Goal: Task Accomplishment & Management: Use online tool/utility

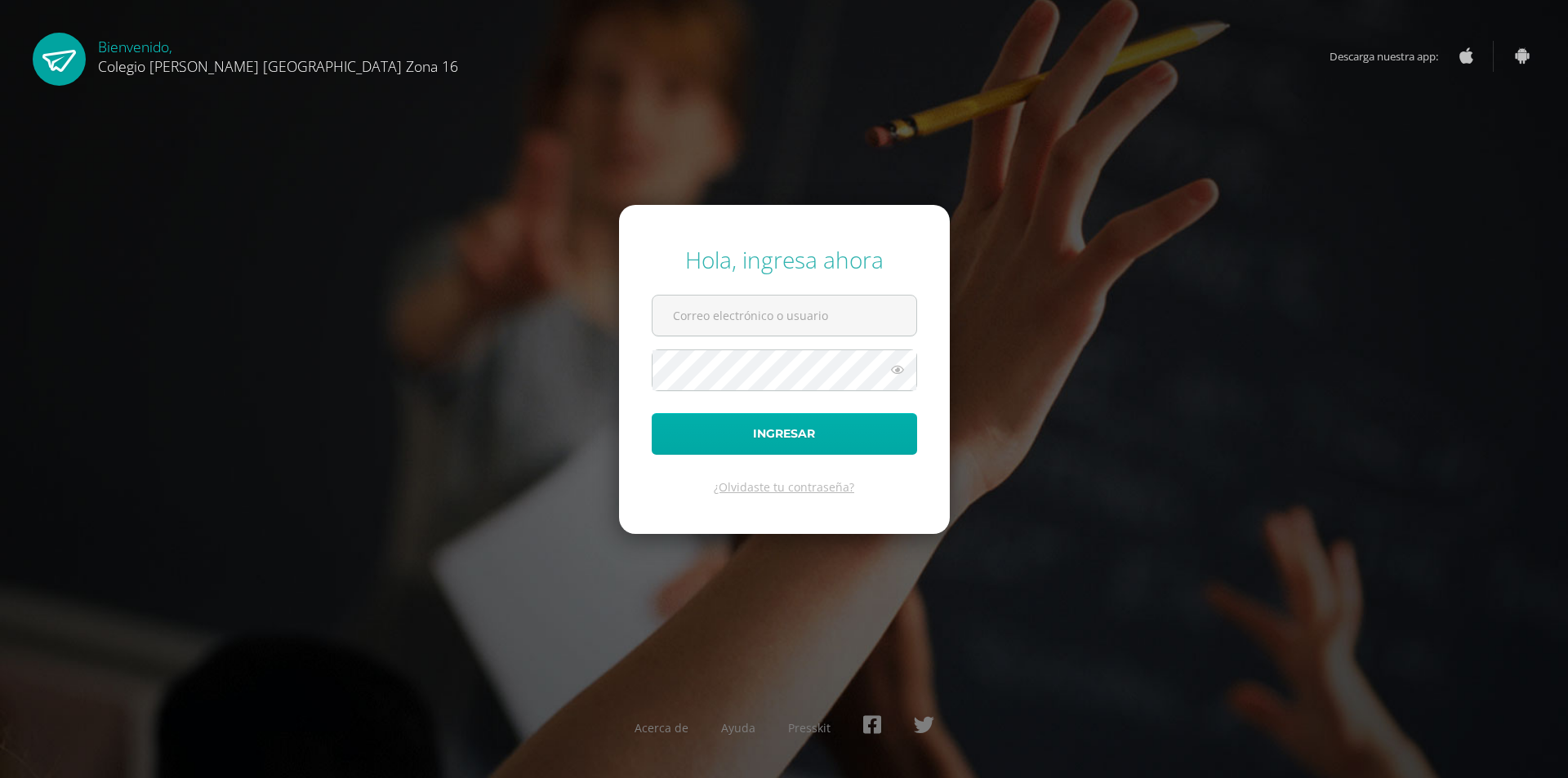
type input "asistentedireccion@colegioselshaddai.edu.gt"
click at [735, 429] on button "Ingresar" at bounding box center [785, 434] width 266 height 42
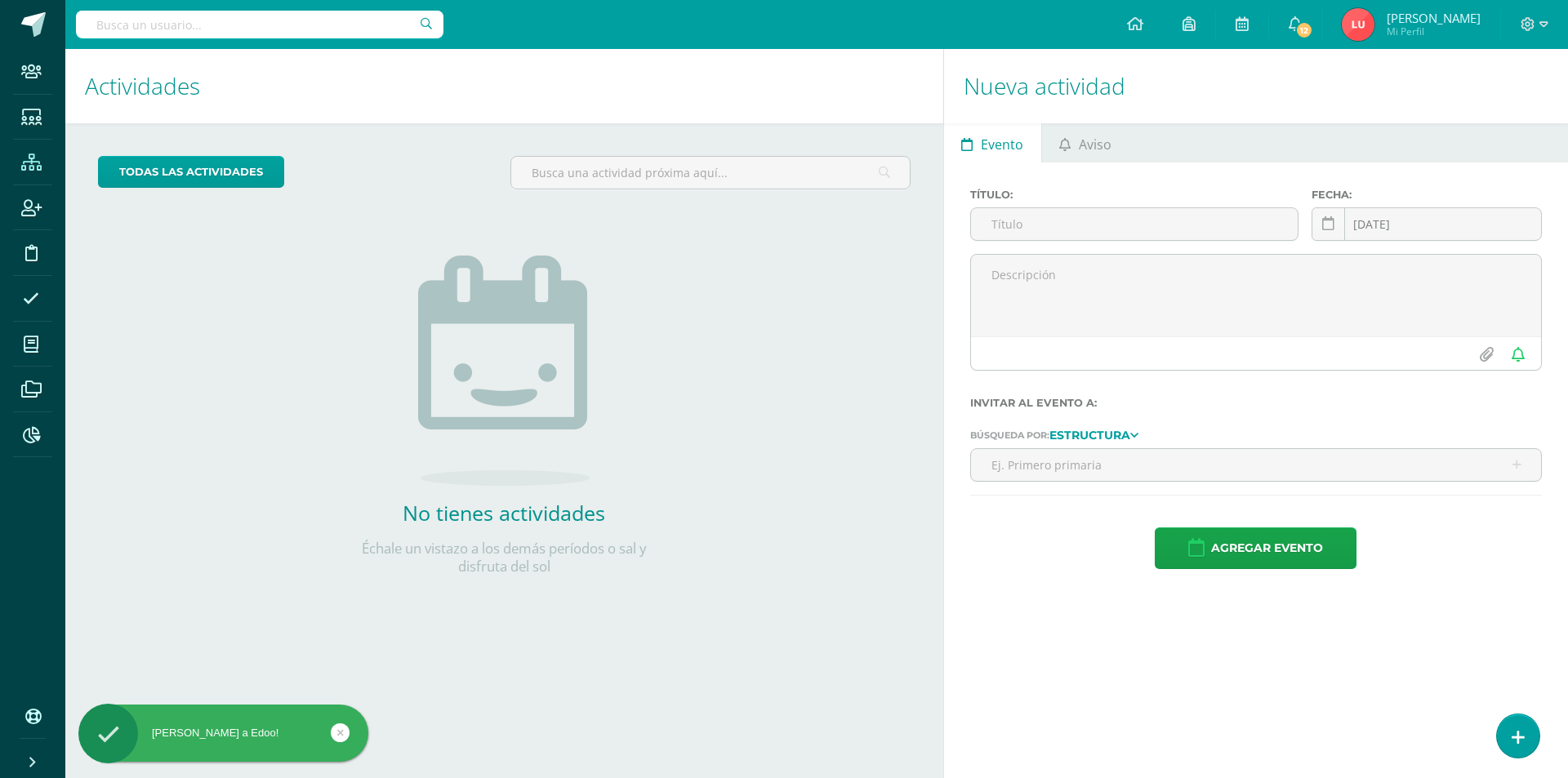
click at [32, 164] on icon at bounding box center [32, 163] width 21 height 17
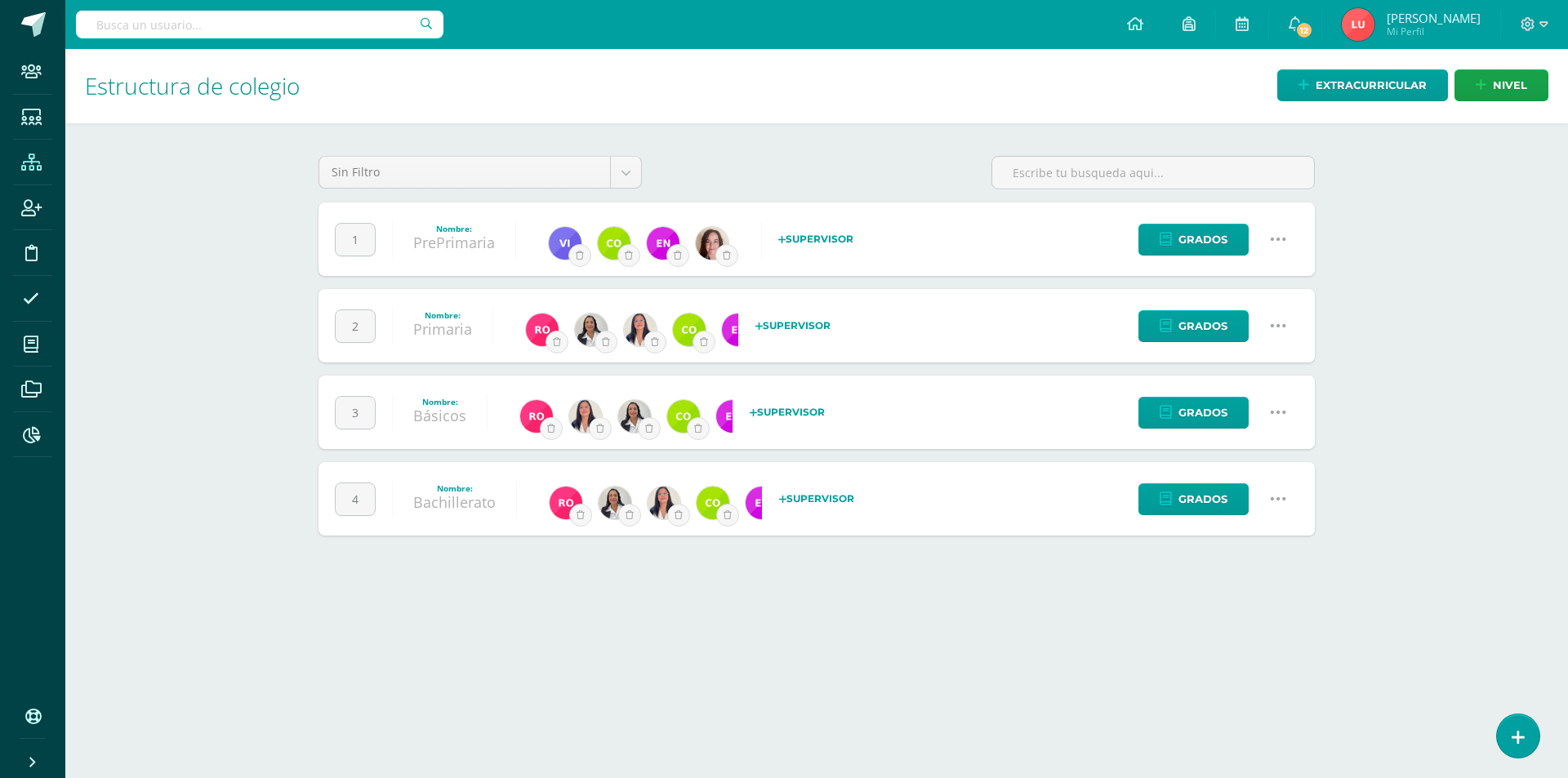
click at [1284, 323] on icon at bounding box center [1278, 326] width 18 height 18
click at [1250, 406] on link "Configuración" at bounding box center [1247, 409] width 145 height 25
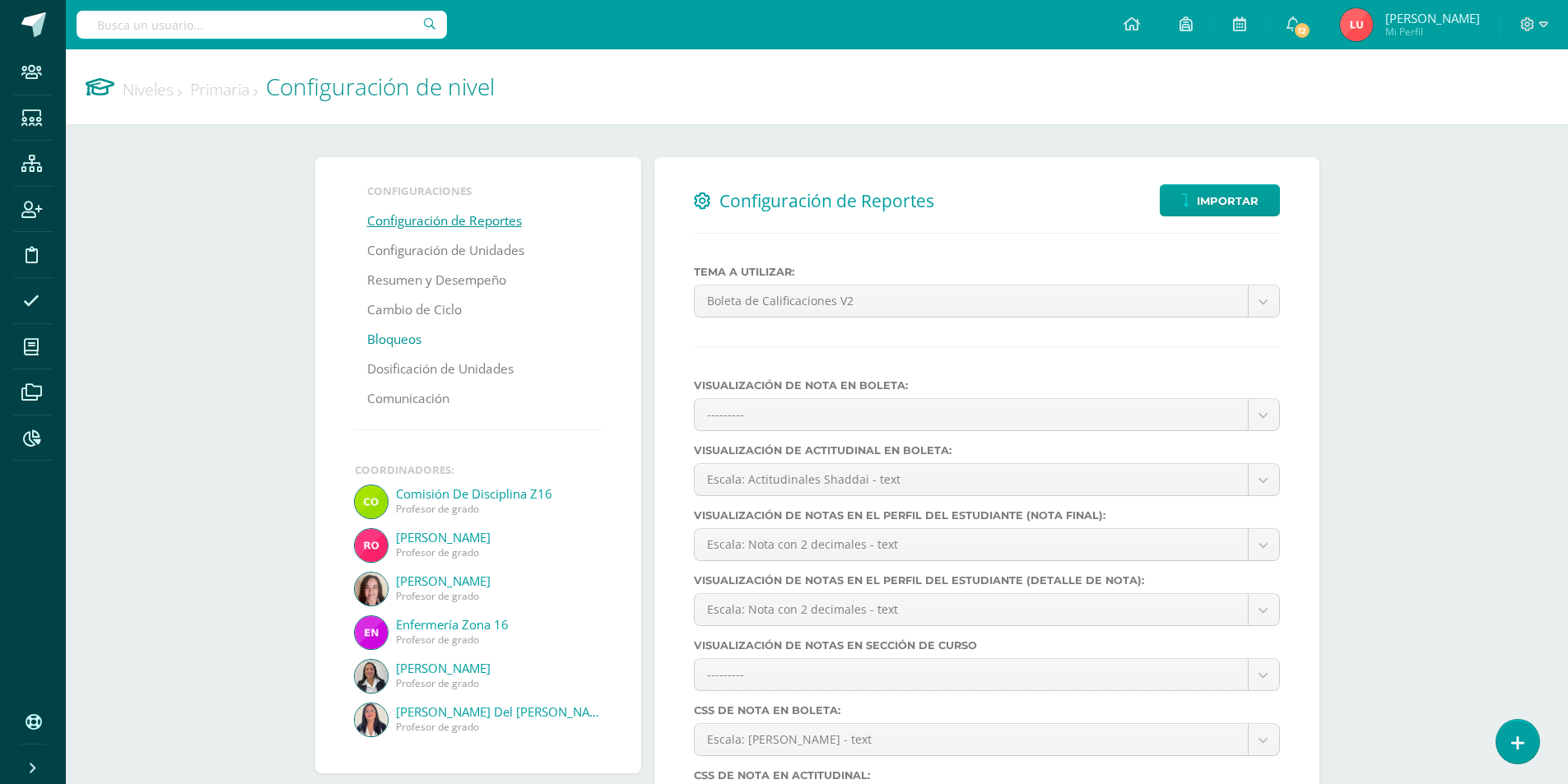
click at [390, 334] on link "Bloqueos" at bounding box center [394, 339] width 54 height 29
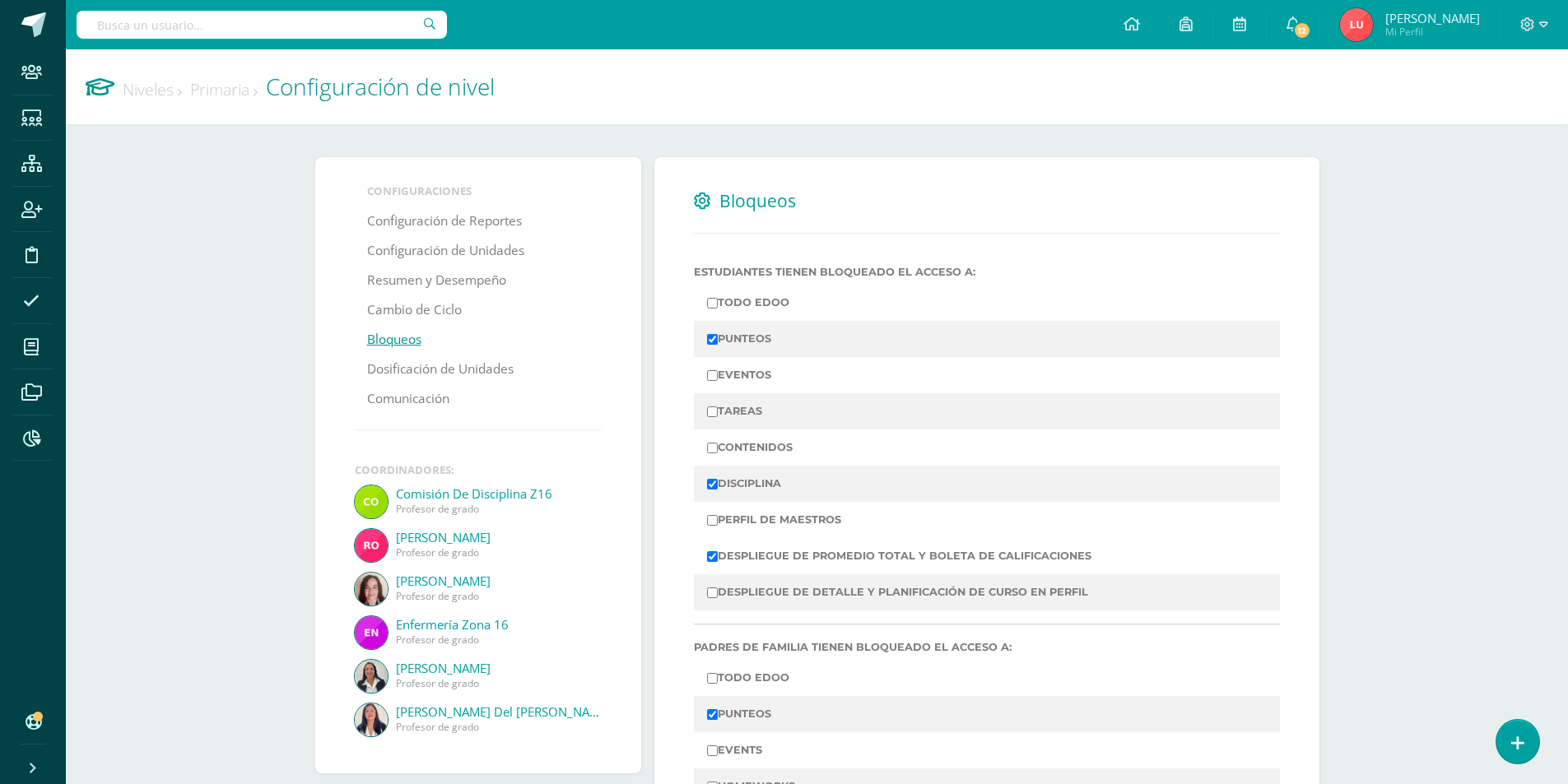
click at [1460, 22] on span "[PERSON_NAME]" at bounding box center [1432, 18] width 95 height 17
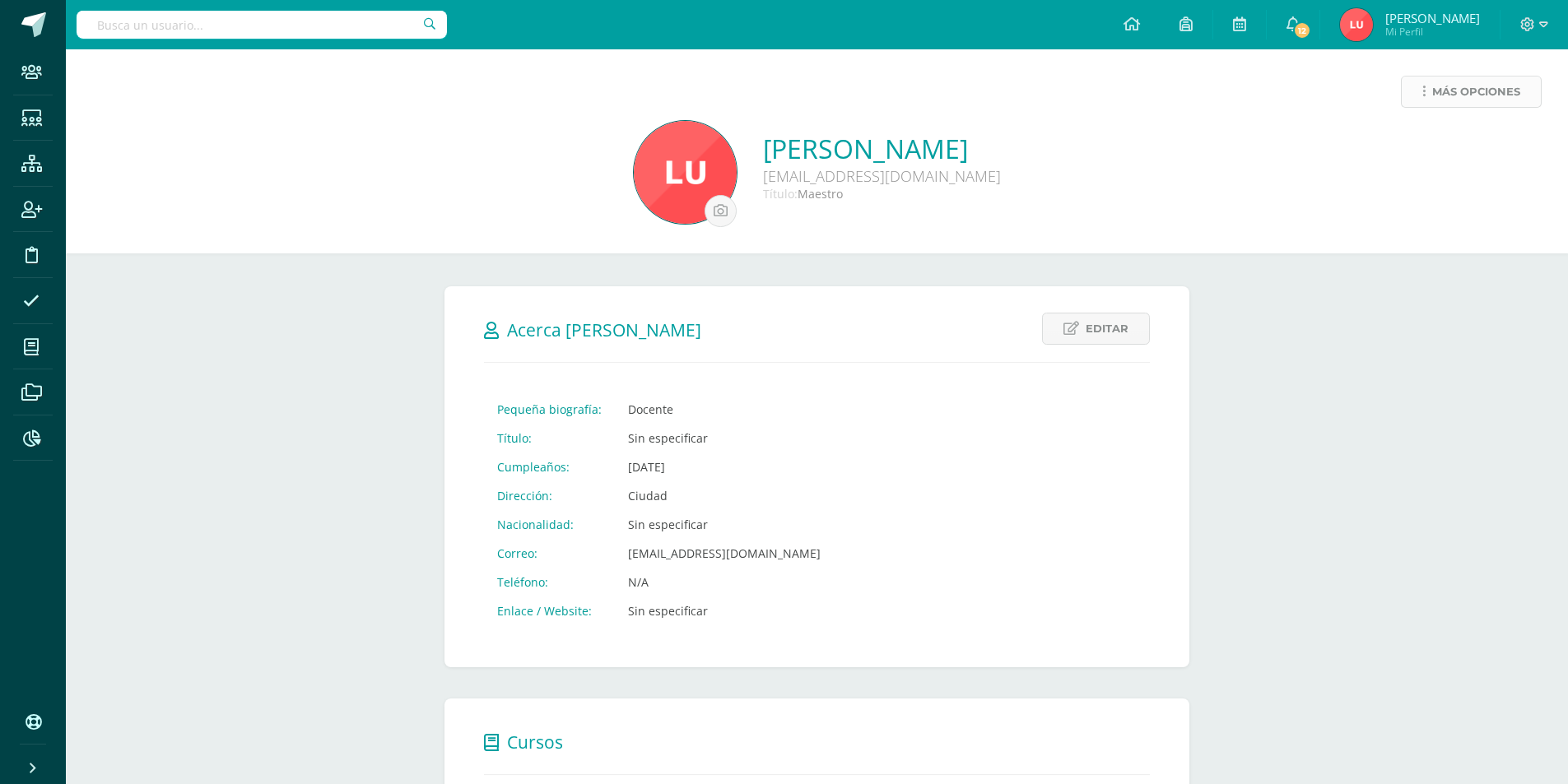
click at [1490, 79] on span "Más opciones" at bounding box center [1476, 91] width 88 height 30
click at [1446, 192] on link "Historial de actividad" at bounding box center [1441, 196] width 169 height 25
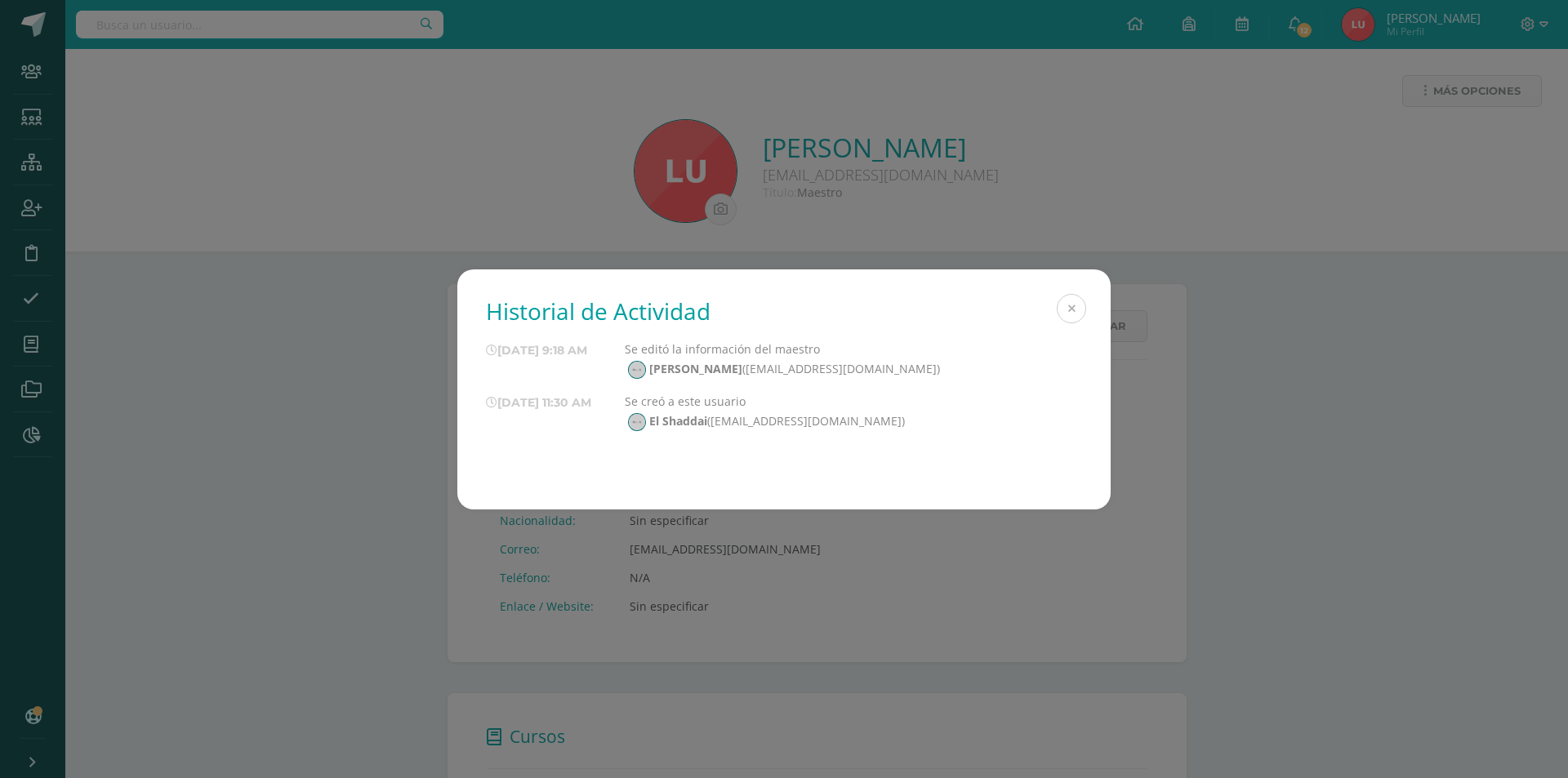
click at [1069, 306] on button at bounding box center [1071, 308] width 29 height 29
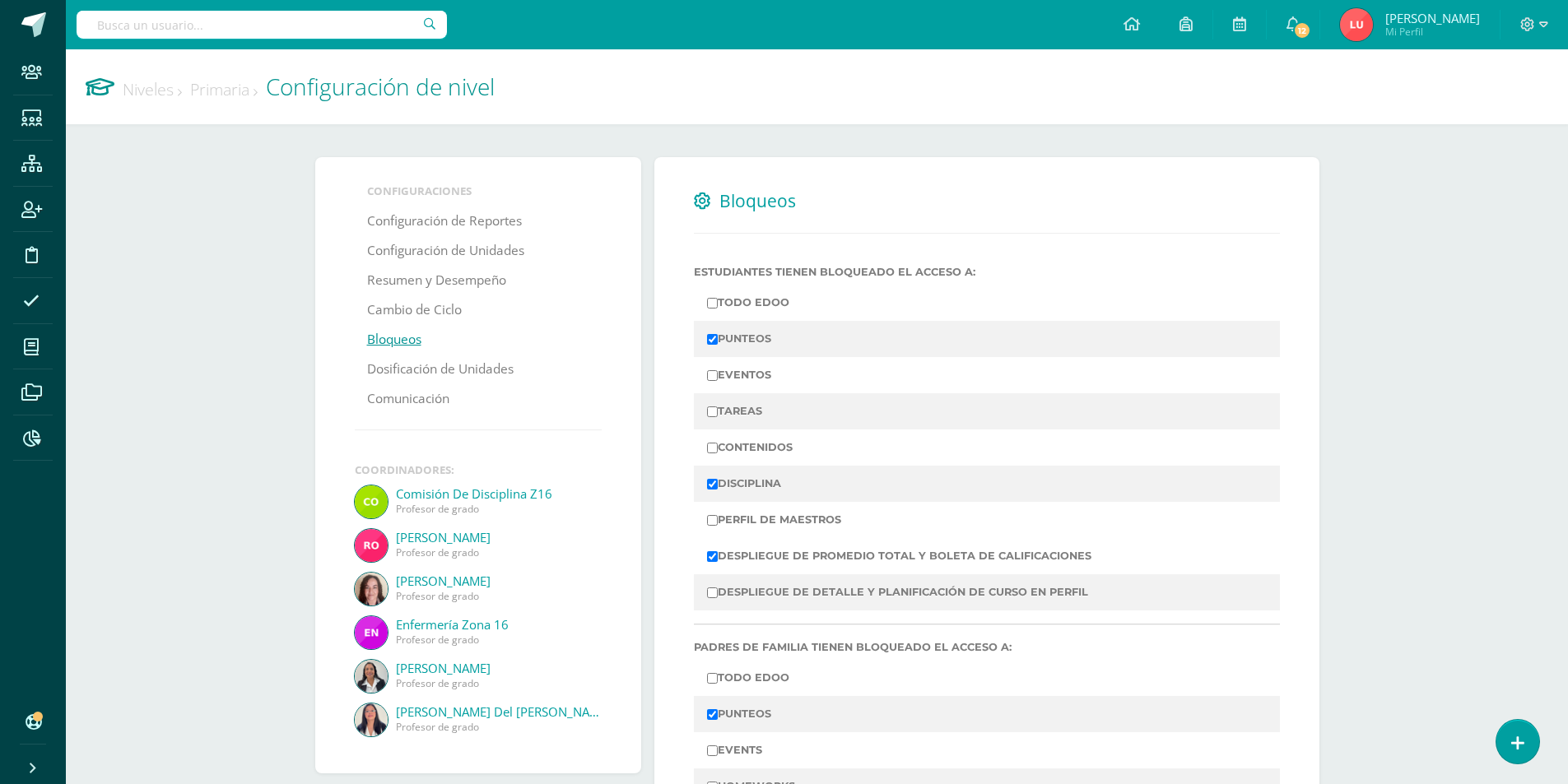
click at [155, 88] on link "Niveles" at bounding box center [152, 89] width 59 height 23
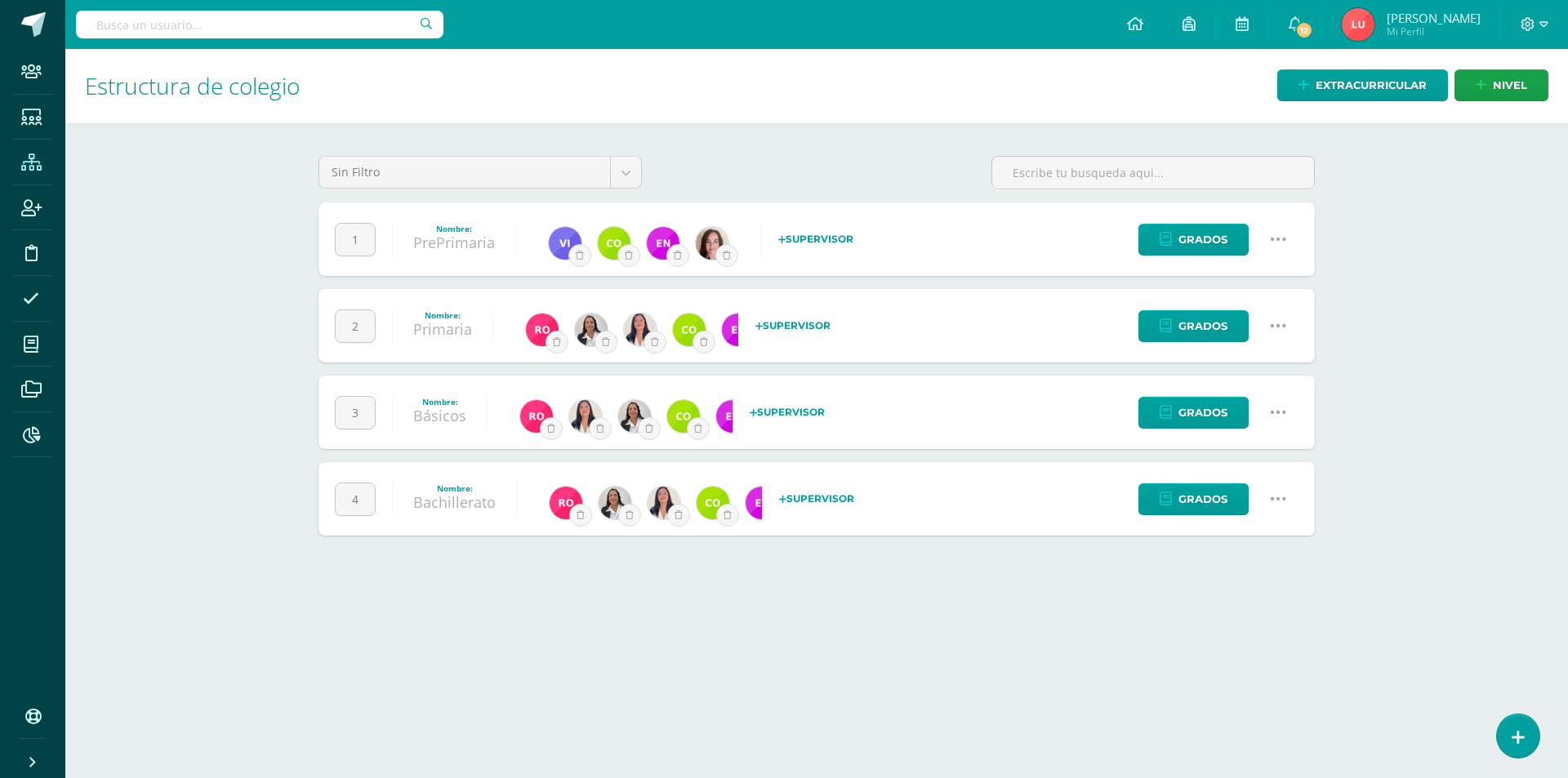
click at [1281, 412] on icon at bounding box center [1278, 413] width 18 height 18
click at [1268, 488] on link "Configuración" at bounding box center [1247, 496] width 145 height 25
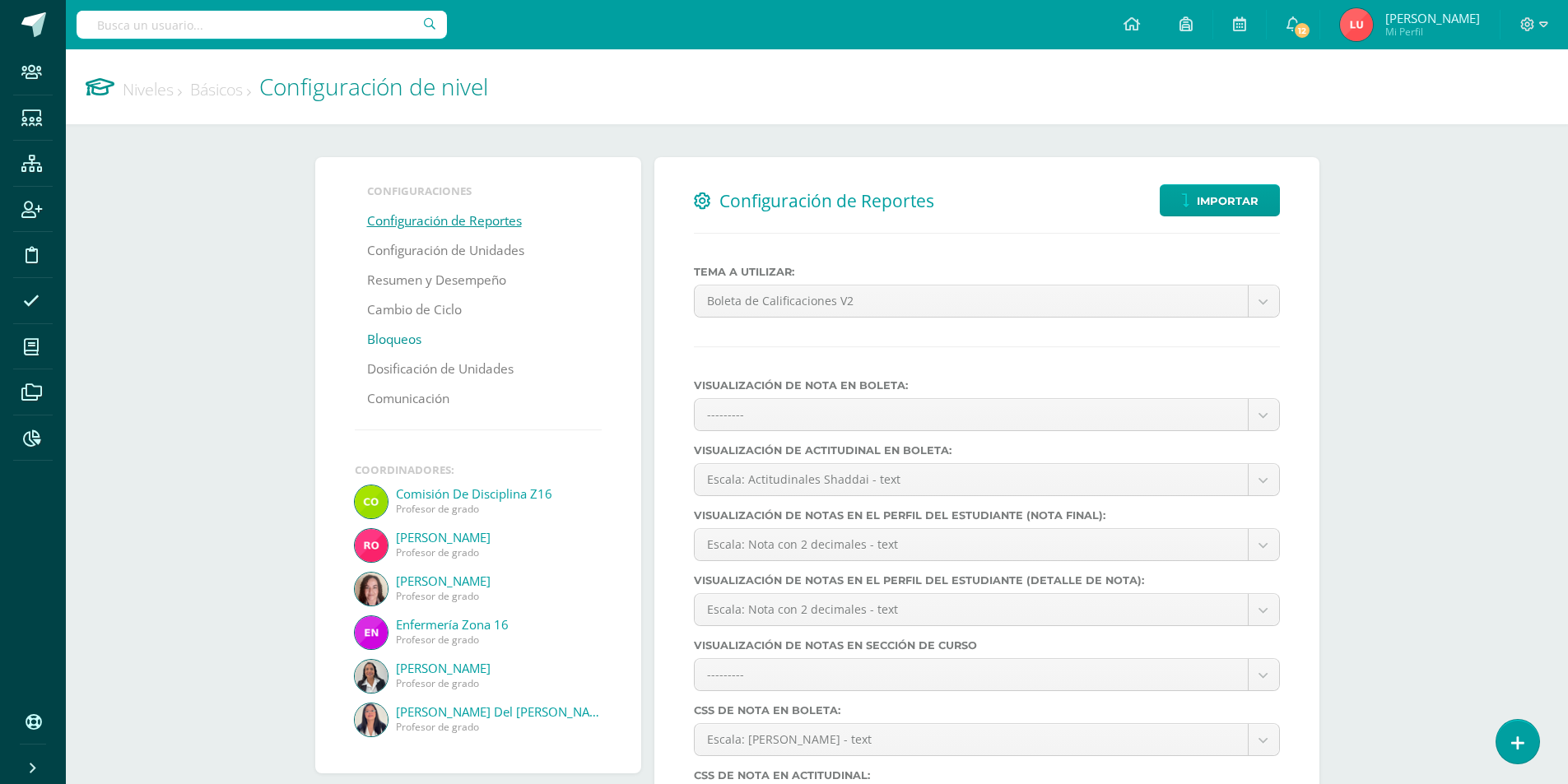
click at [380, 335] on link "Bloqueos" at bounding box center [394, 339] width 54 height 29
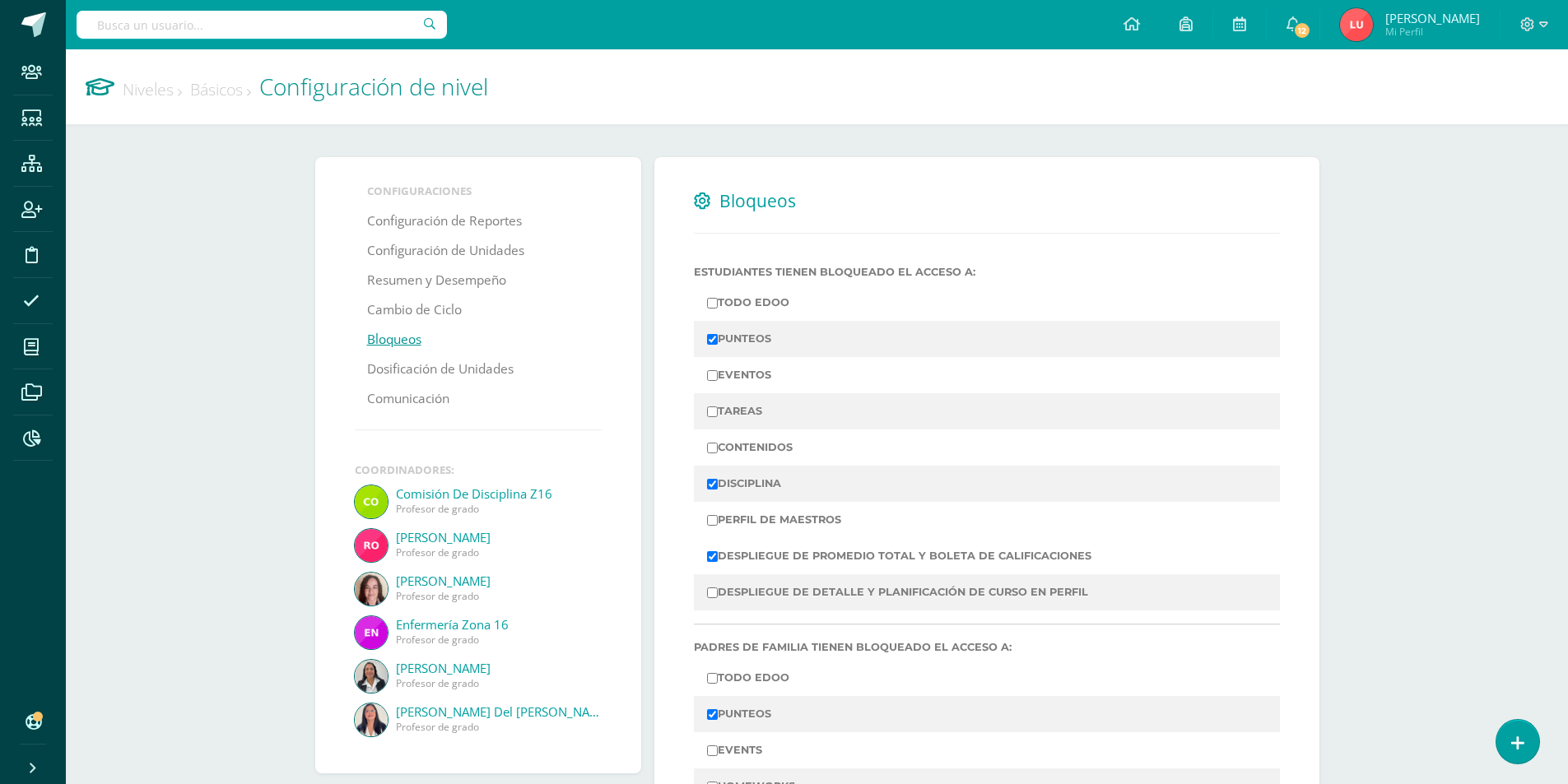
click at [150, 84] on link "Niveles" at bounding box center [152, 89] width 59 height 23
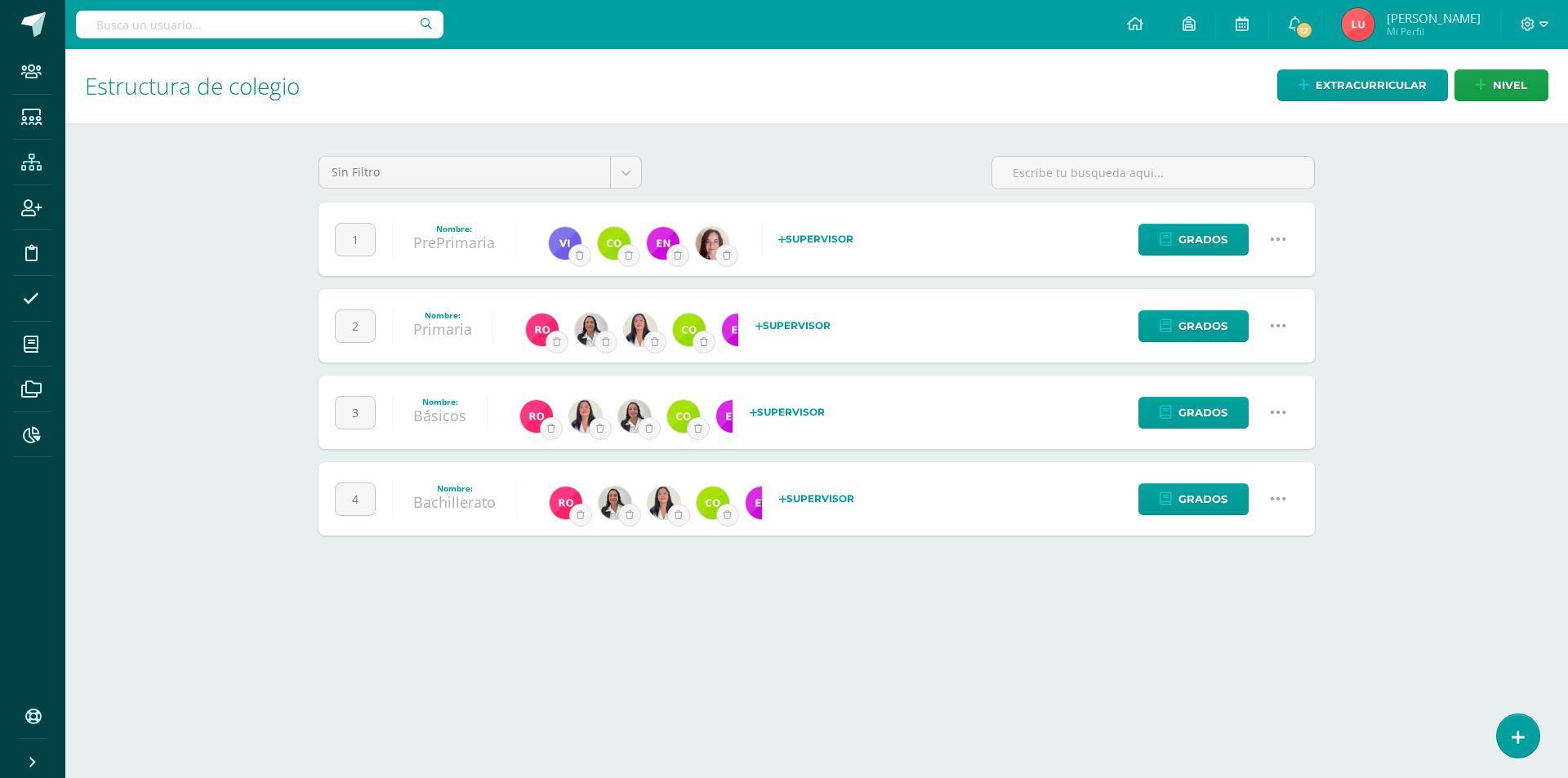
click at [440, 506] on link "Bachillerato" at bounding box center [454, 502] width 82 height 20
click at [1275, 501] on icon at bounding box center [1278, 499] width 18 height 18
click at [1249, 577] on link "Configuración" at bounding box center [1247, 582] width 145 height 25
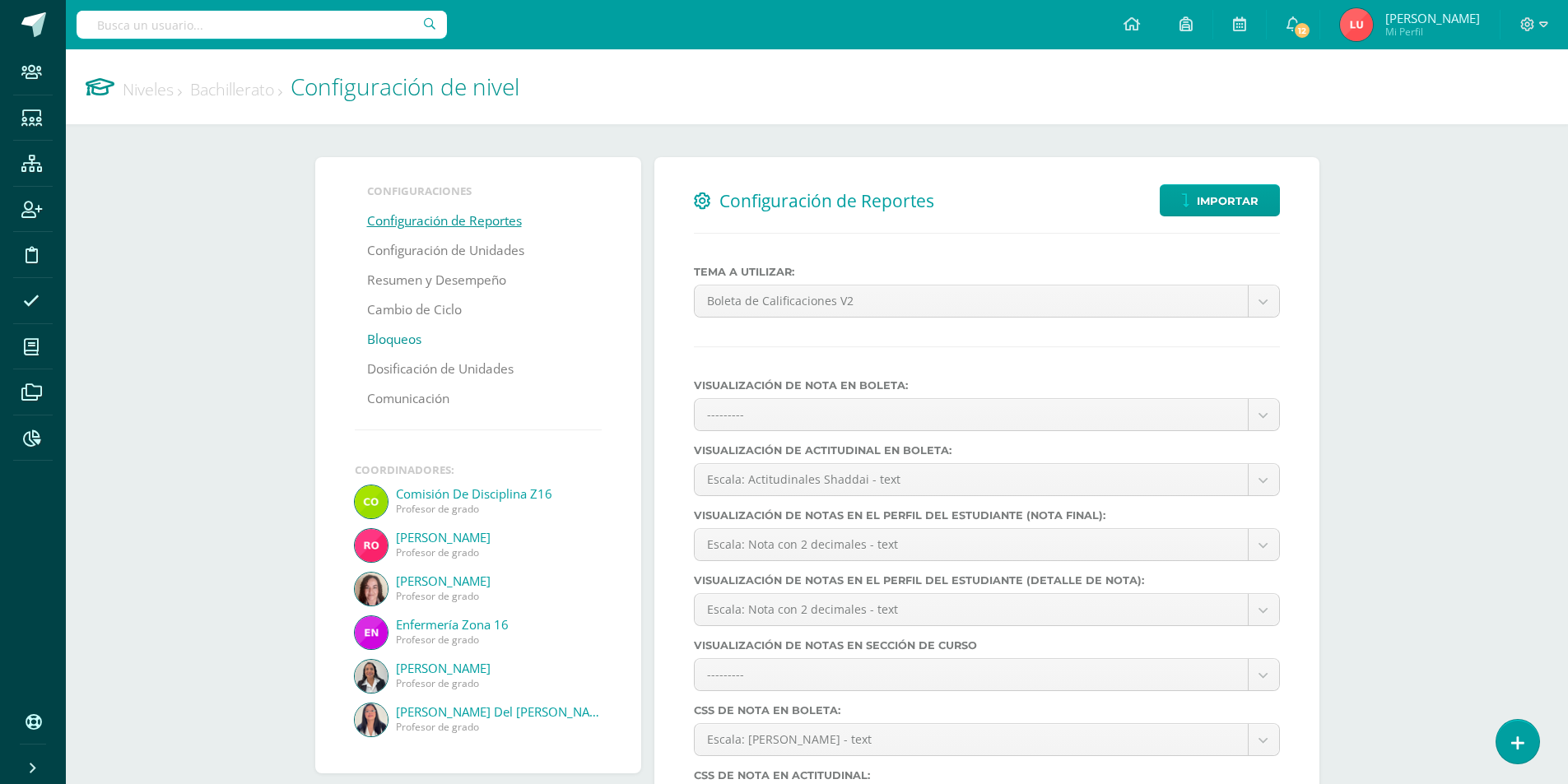
click at [388, 346] on link "Bloqueos" at bounding box center [394, 339] width 54 height 29
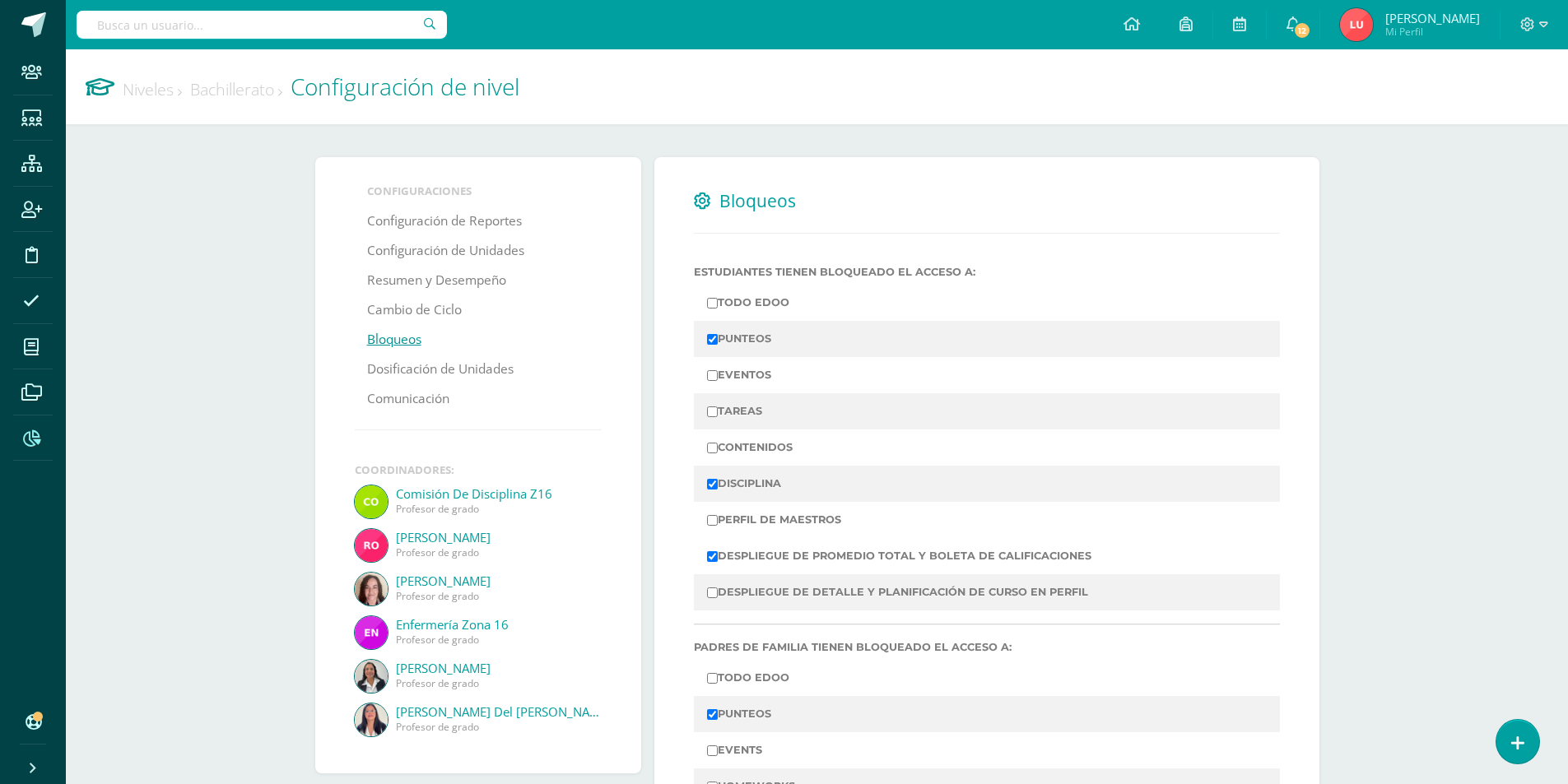
click at [25, 446] on span at bounding box center [32, 438] width 37 height 37
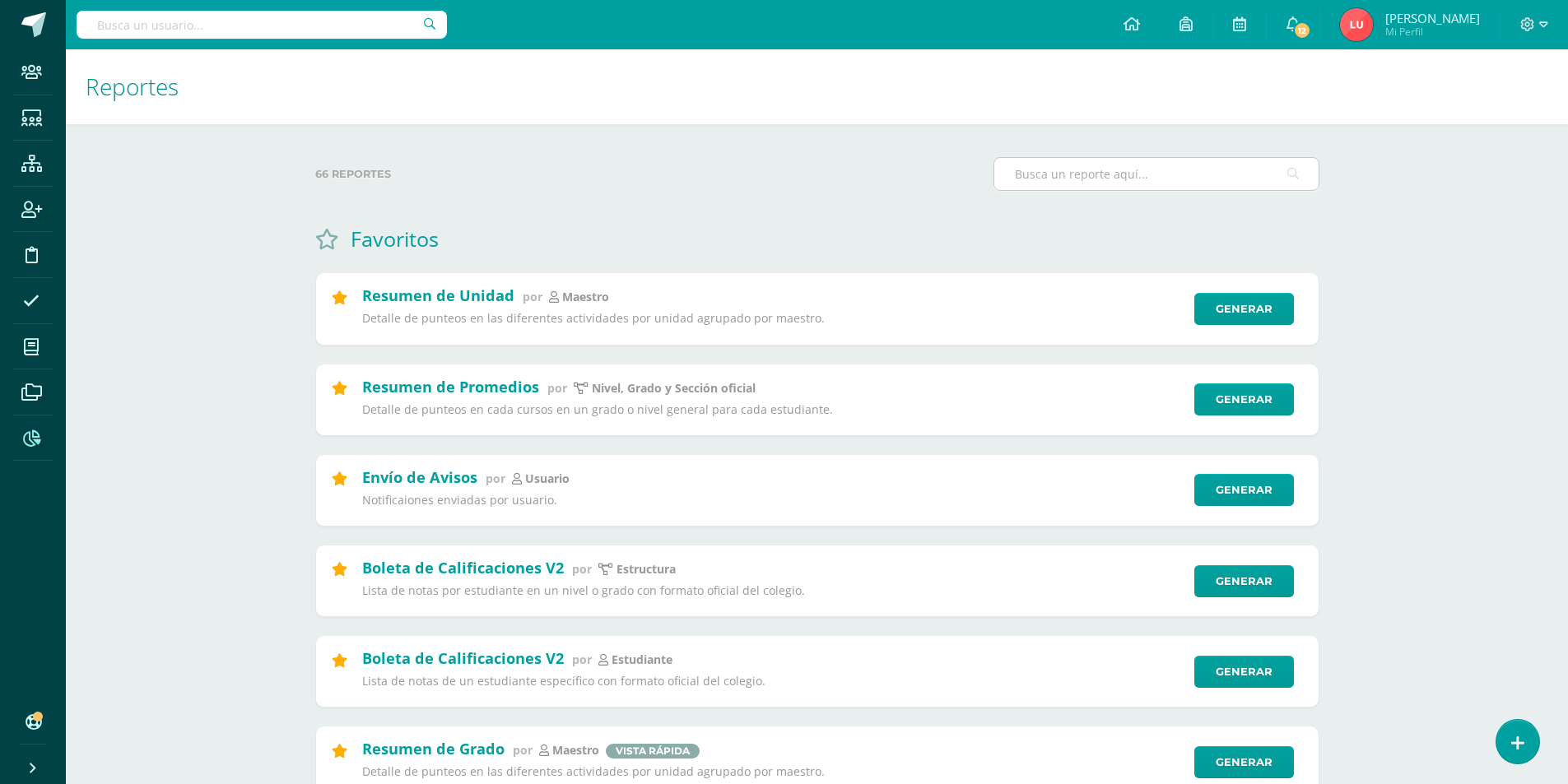
click at [1067, 182] on input "text" at bounding box center [1156, 174] width 324 height 32
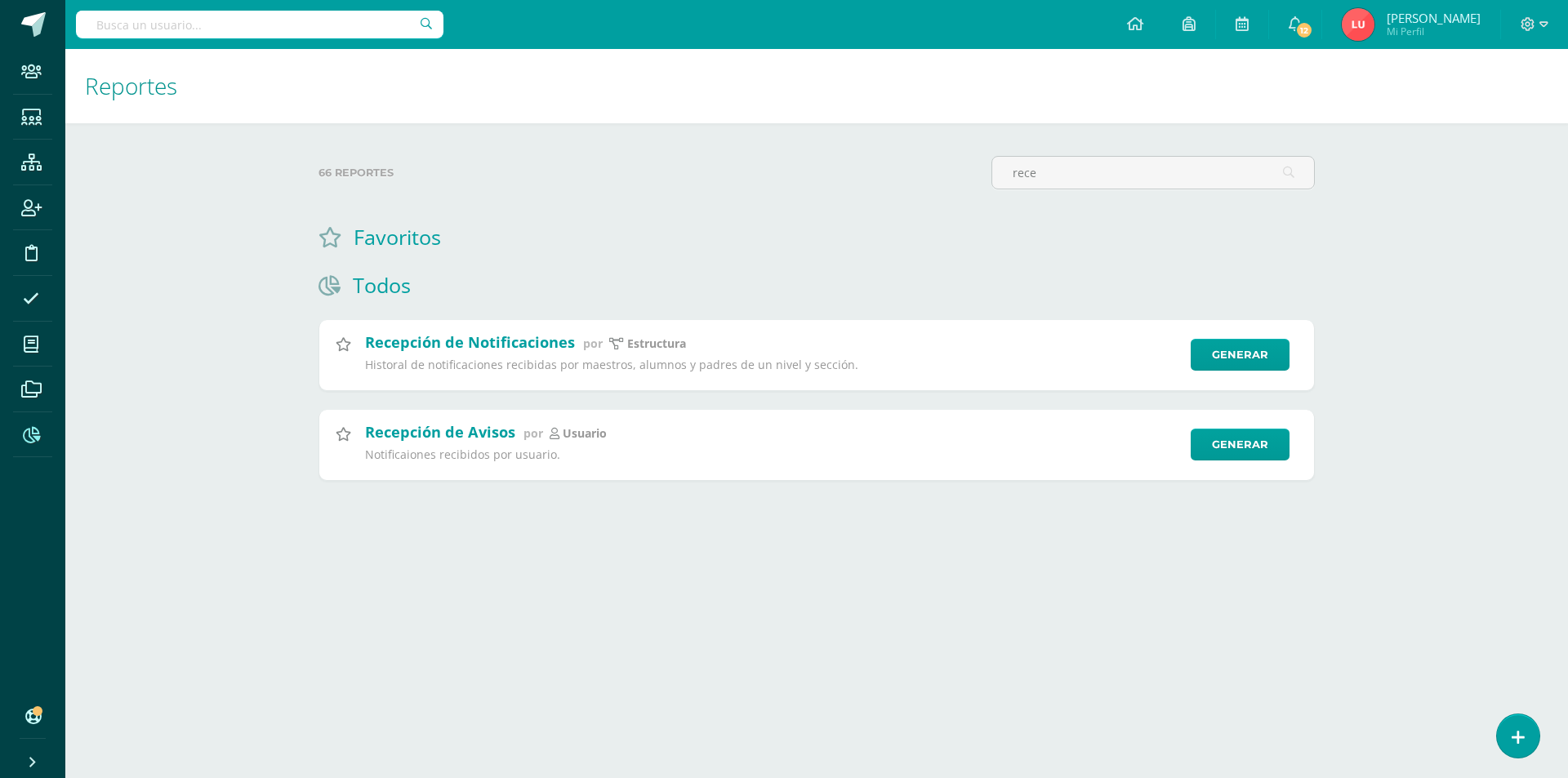
type input "rece"
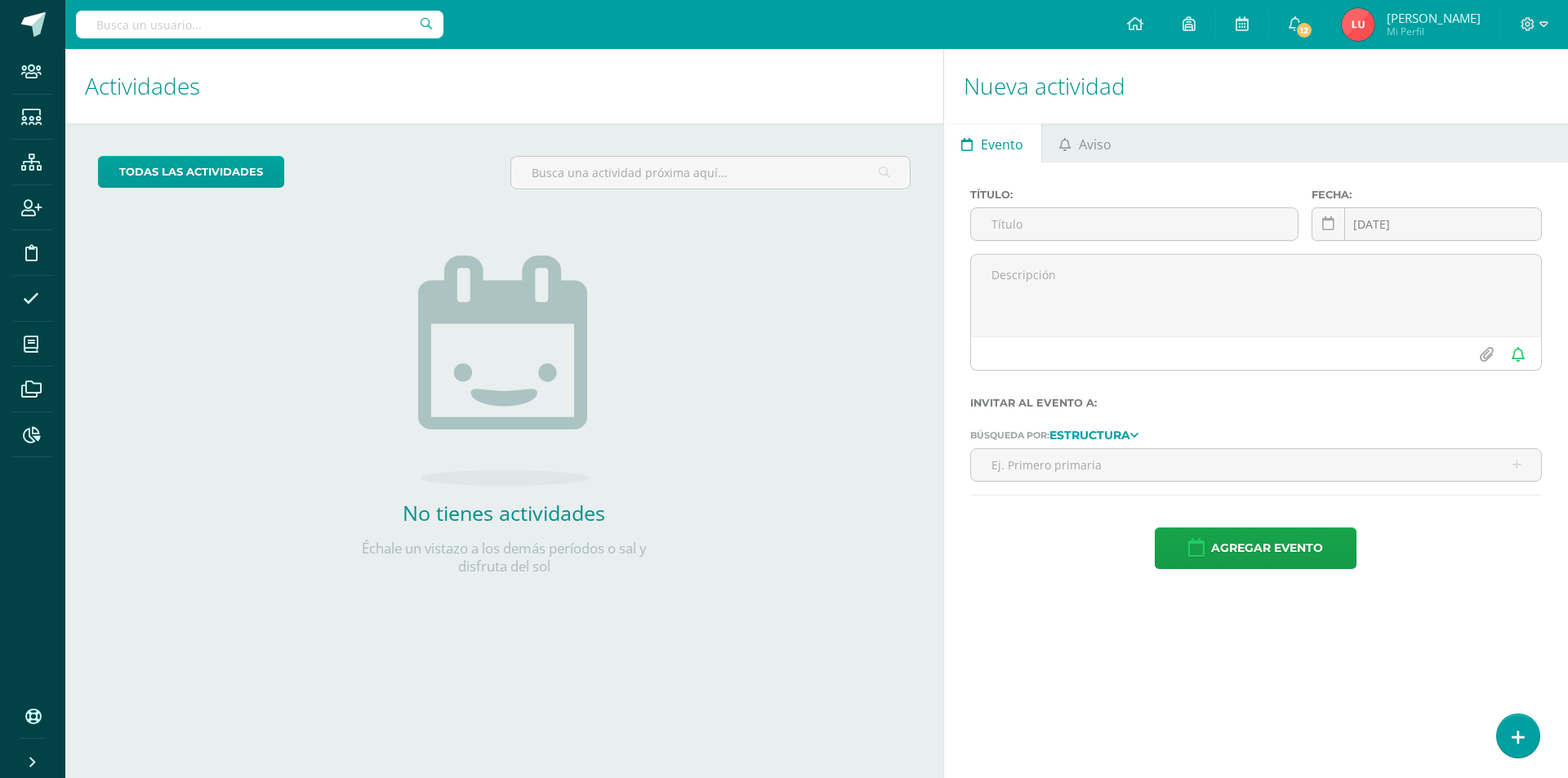
click at [273, 27] on input "text" at bounding box center [259, 24] width 368 height 27
type input "eguizabal"
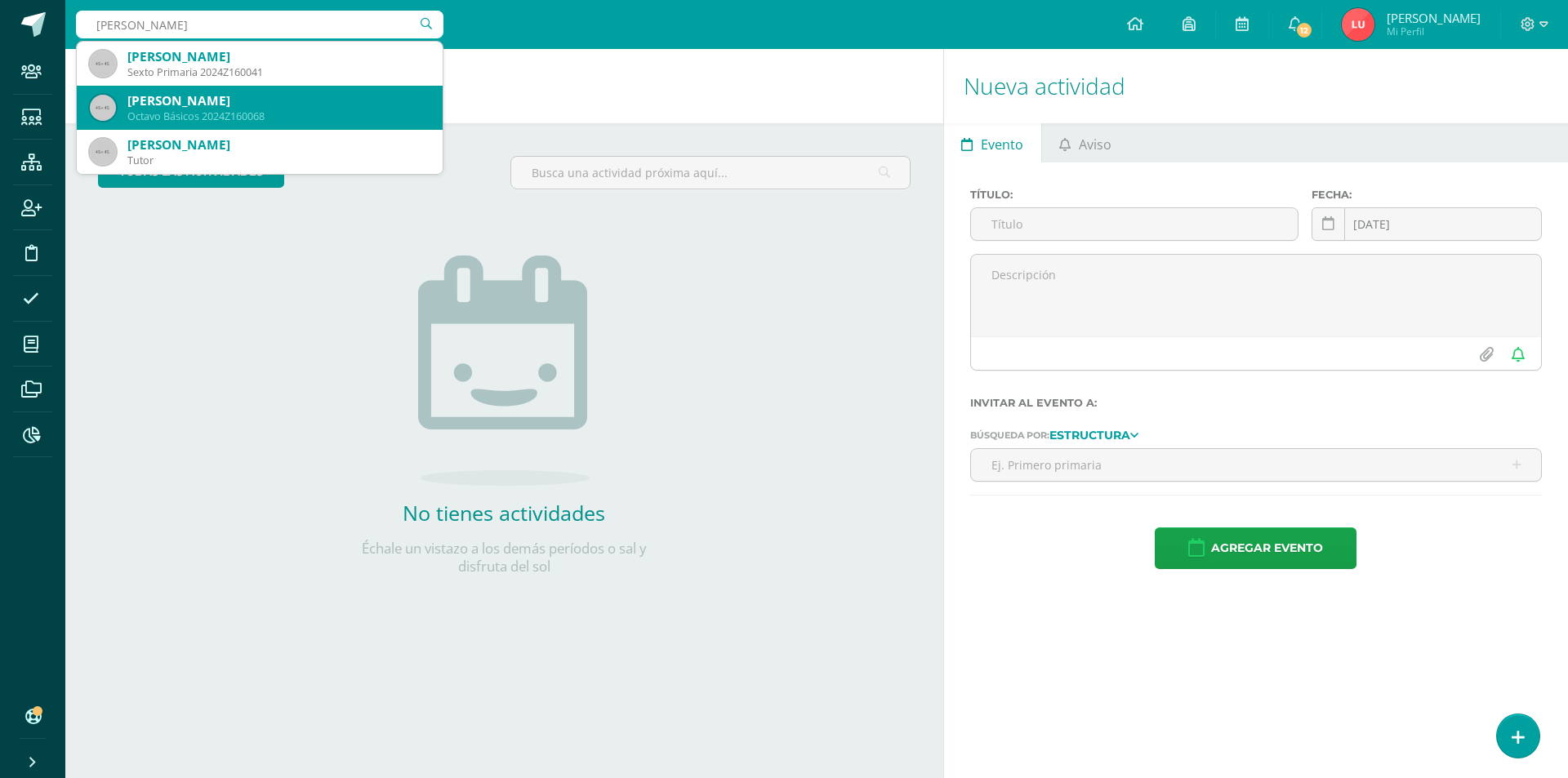
click at [340, 105] on div "[PERSON_NAME]" at bounding box center [278, 100] width 302 height 17
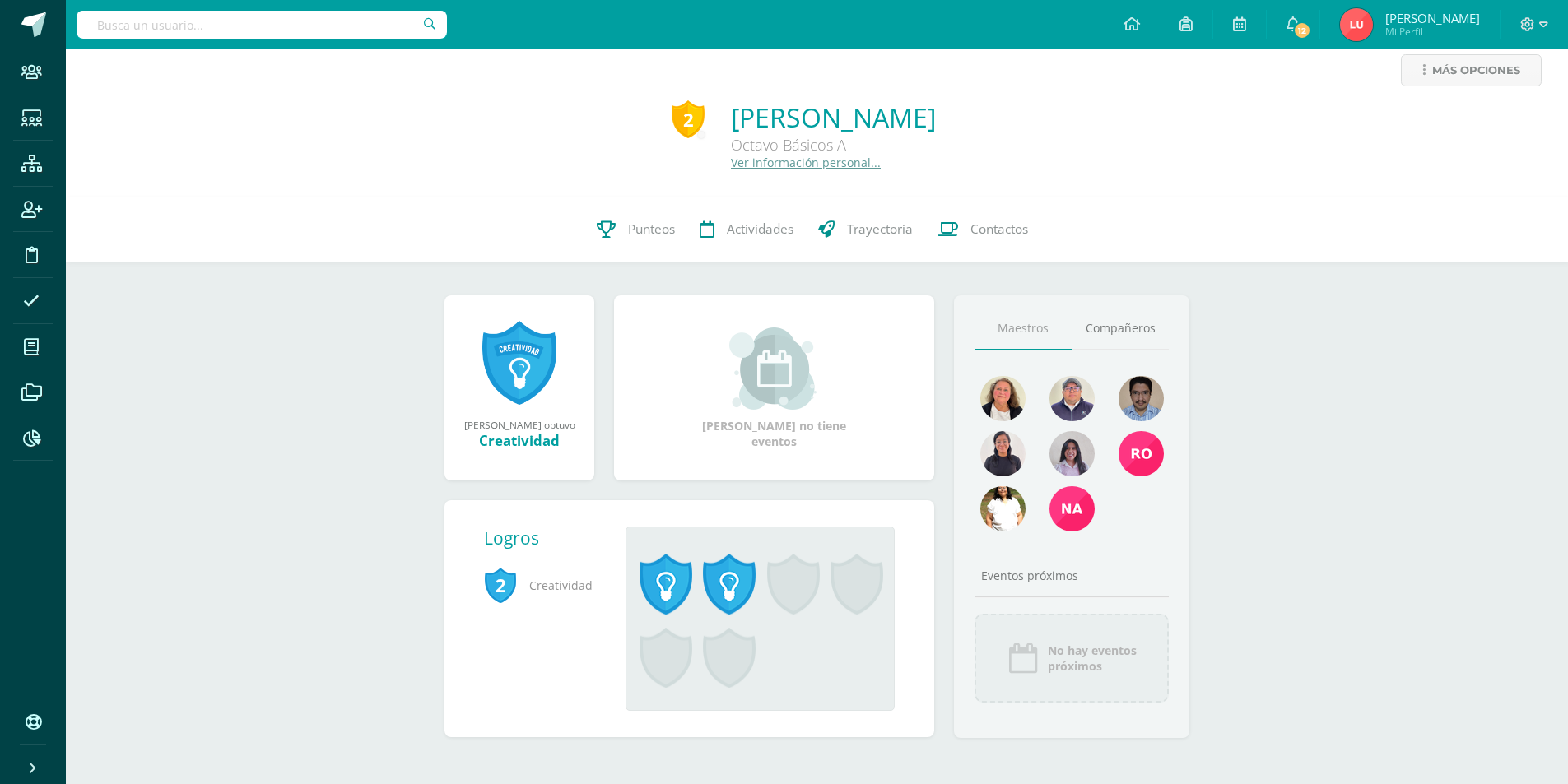
scroll to position [28, 0]
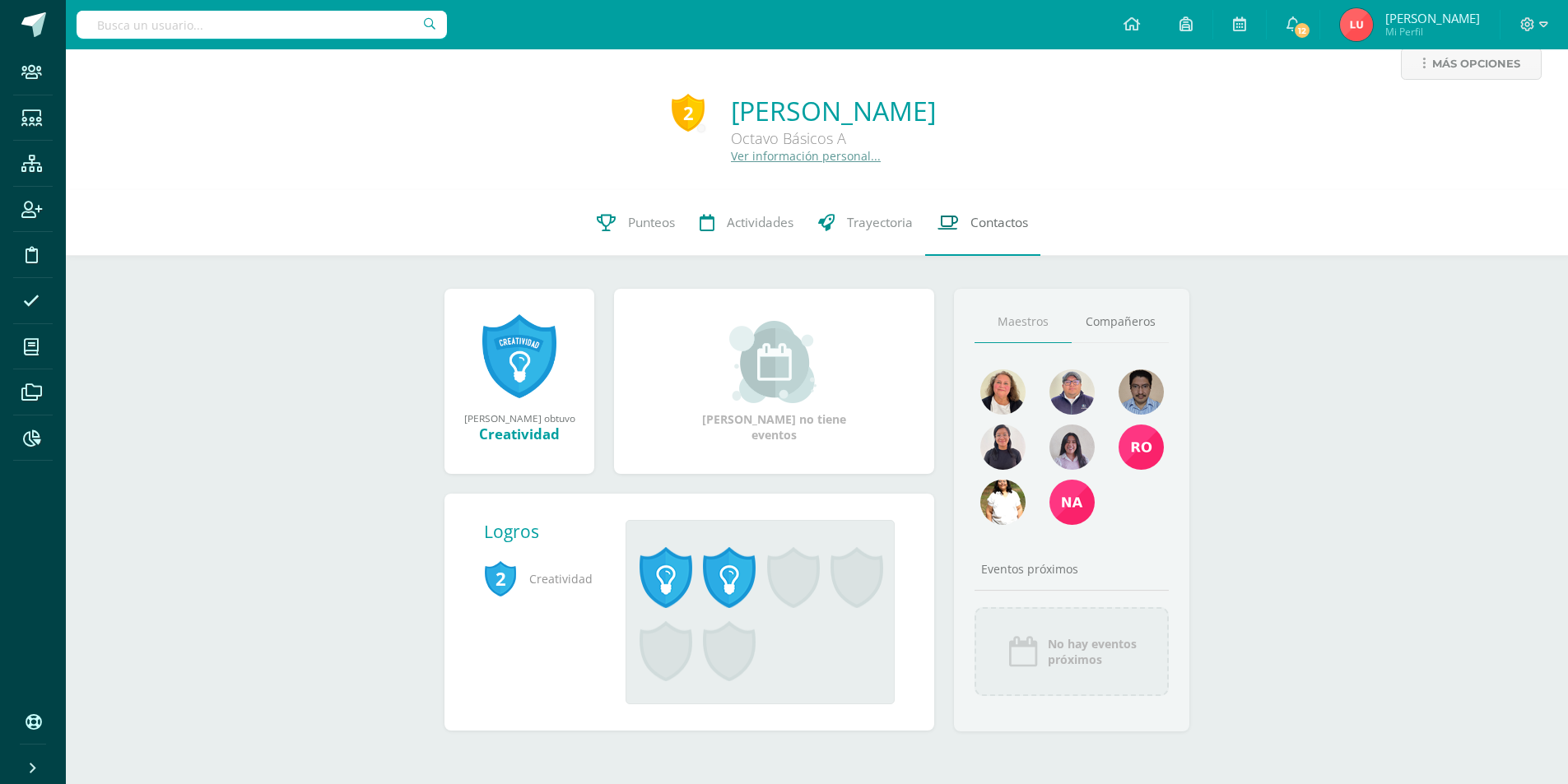
click at [959, 212] on link "Contactos" at bounding box center [983, 223] width 116 height 66
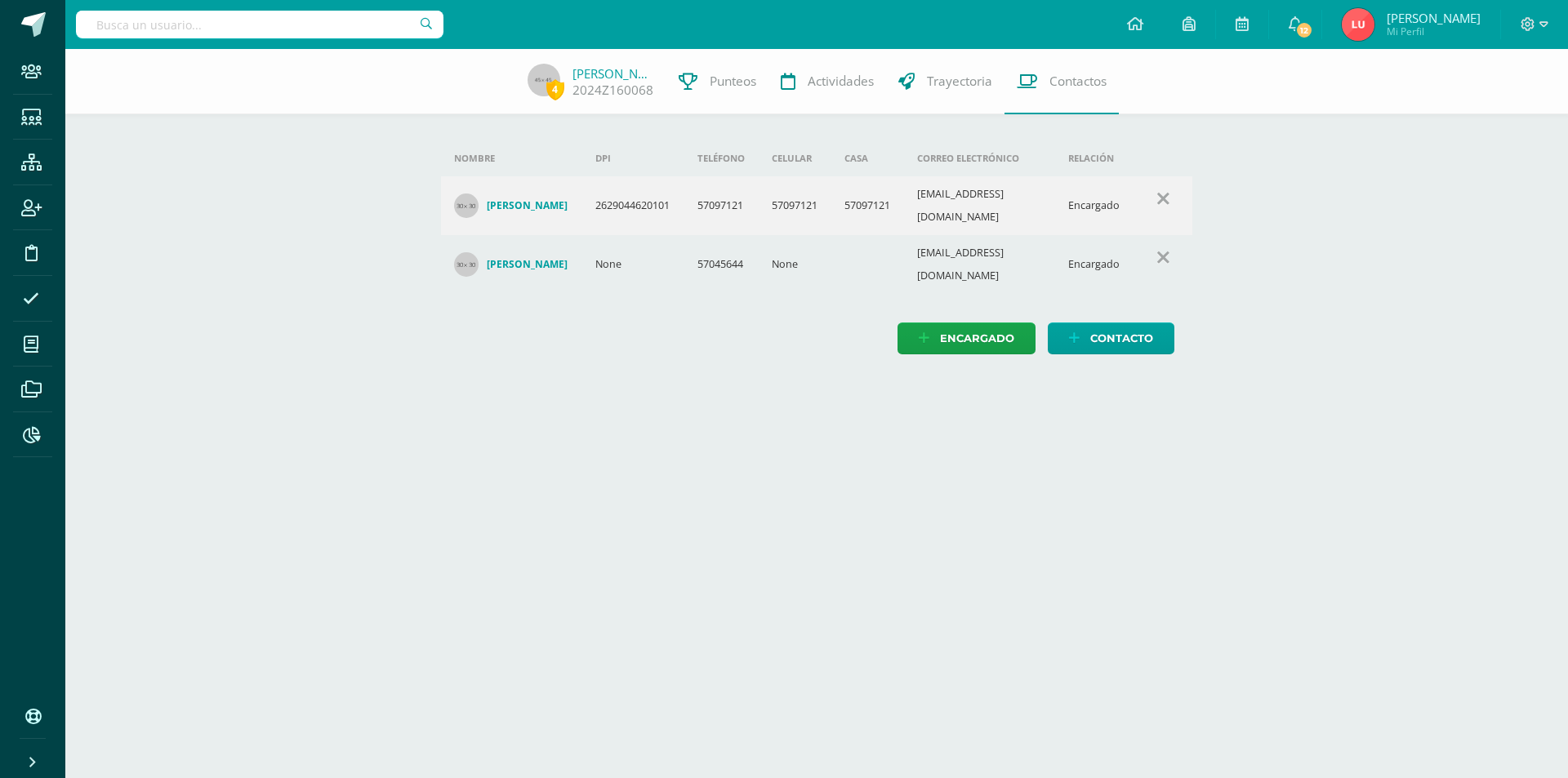
click at [521, 199] on h4 "[PERSON_NAME]" at bounding box center [527, 206] width 81 height 13
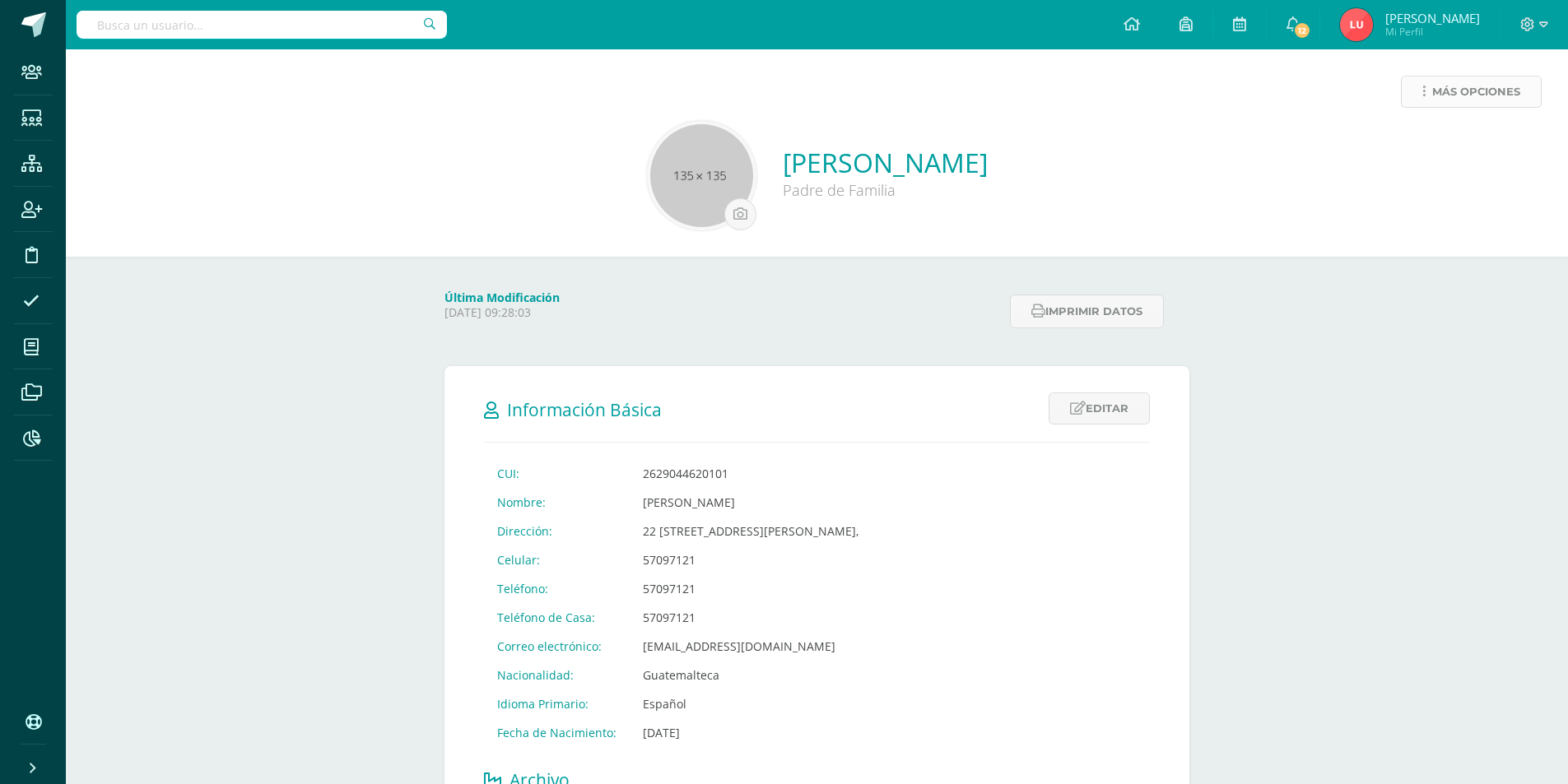
click at [1456, 90] on span "Más opciones" at bounding box center [1476, 91] width 88 height 30
click at [1414, 173] on link "Historial de actividad" at bounding box center [1440, 171] width 176 height 25
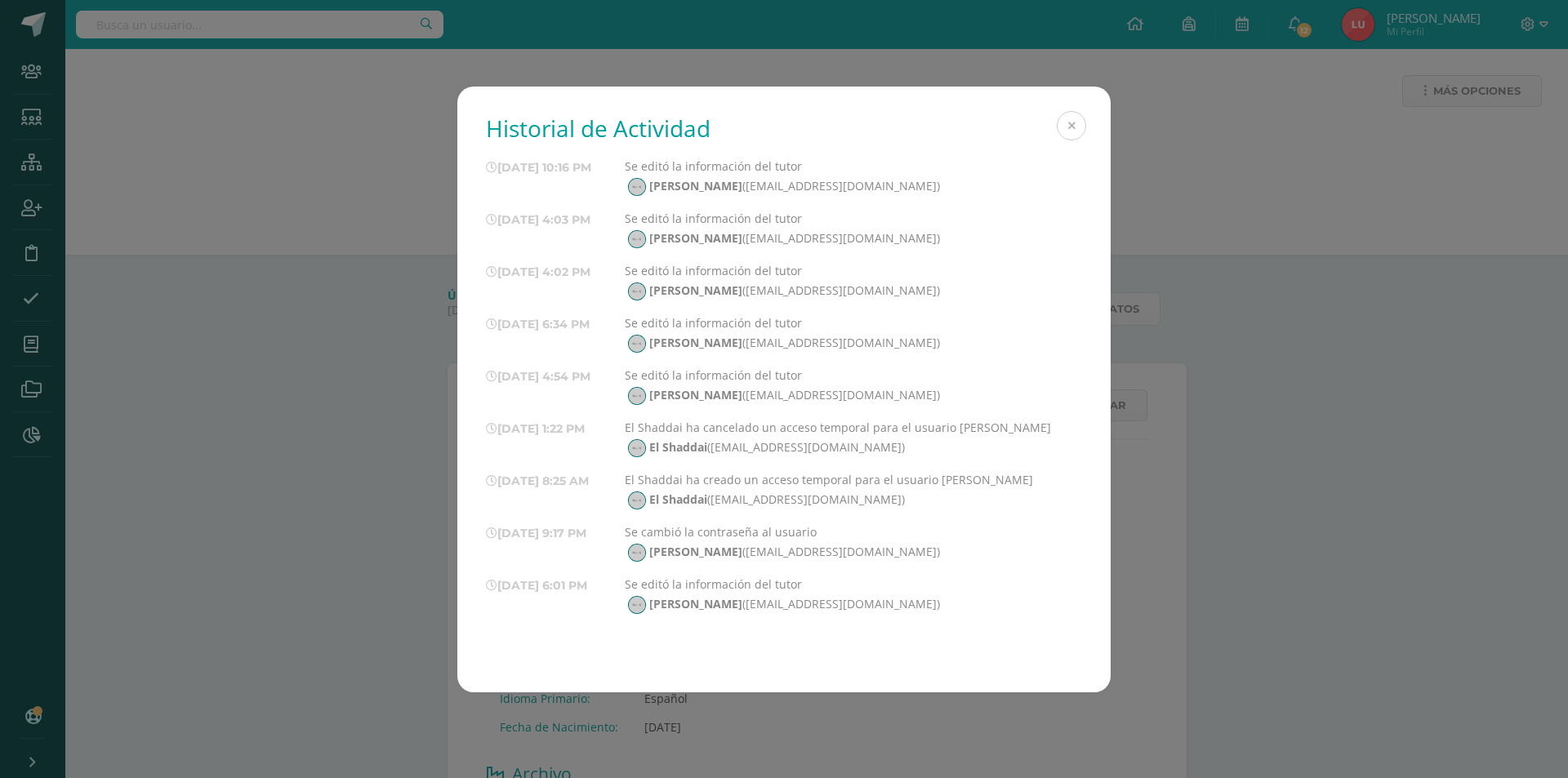
click at [1071, 124] on button at bounding box center [1071, 125] width 29 height 29
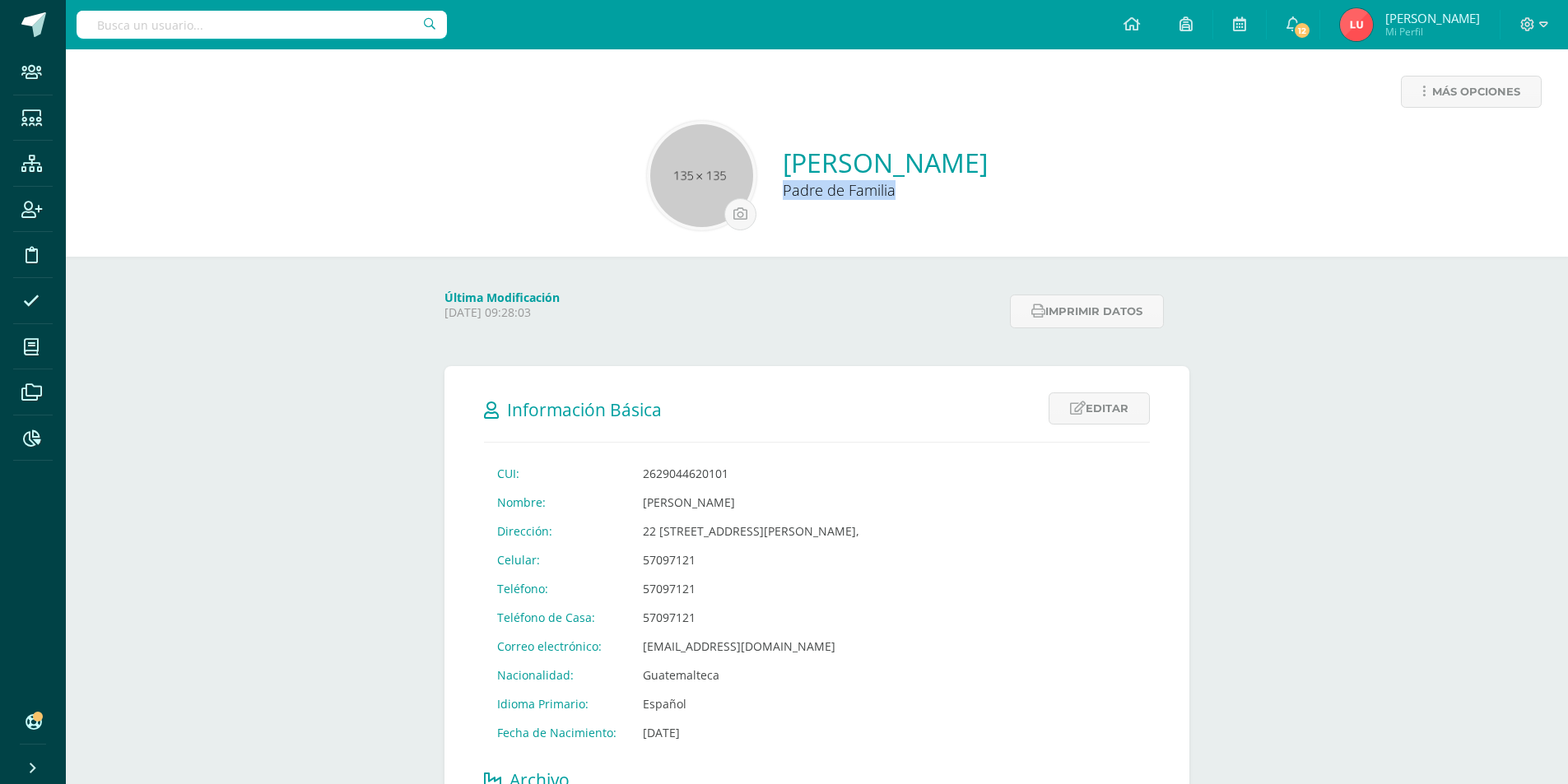
drag, startPoint x: 1001, startPoint y: 170, endPoint x: 799, endPoint y: 174, distance: 202.0
click at [799, 166] on div "Mayra Izaguirre Padre de Familia" at bounding box center [816, 176] width 1476 height 110
click at [825, 249] on div "Más opciones [PERSON_NAME] Padre de Familia" at bounding box center [817, 153] width 1503 height 208
drag, startPoint x: 994, startPoint y: 160, endPoint x: 795, endPoint y: 165, distance: 199.1
click at [795, 165] on div "Mayra Izaguirre Padre de Familia" at bounding box center [816, 176] width 1476 height 110
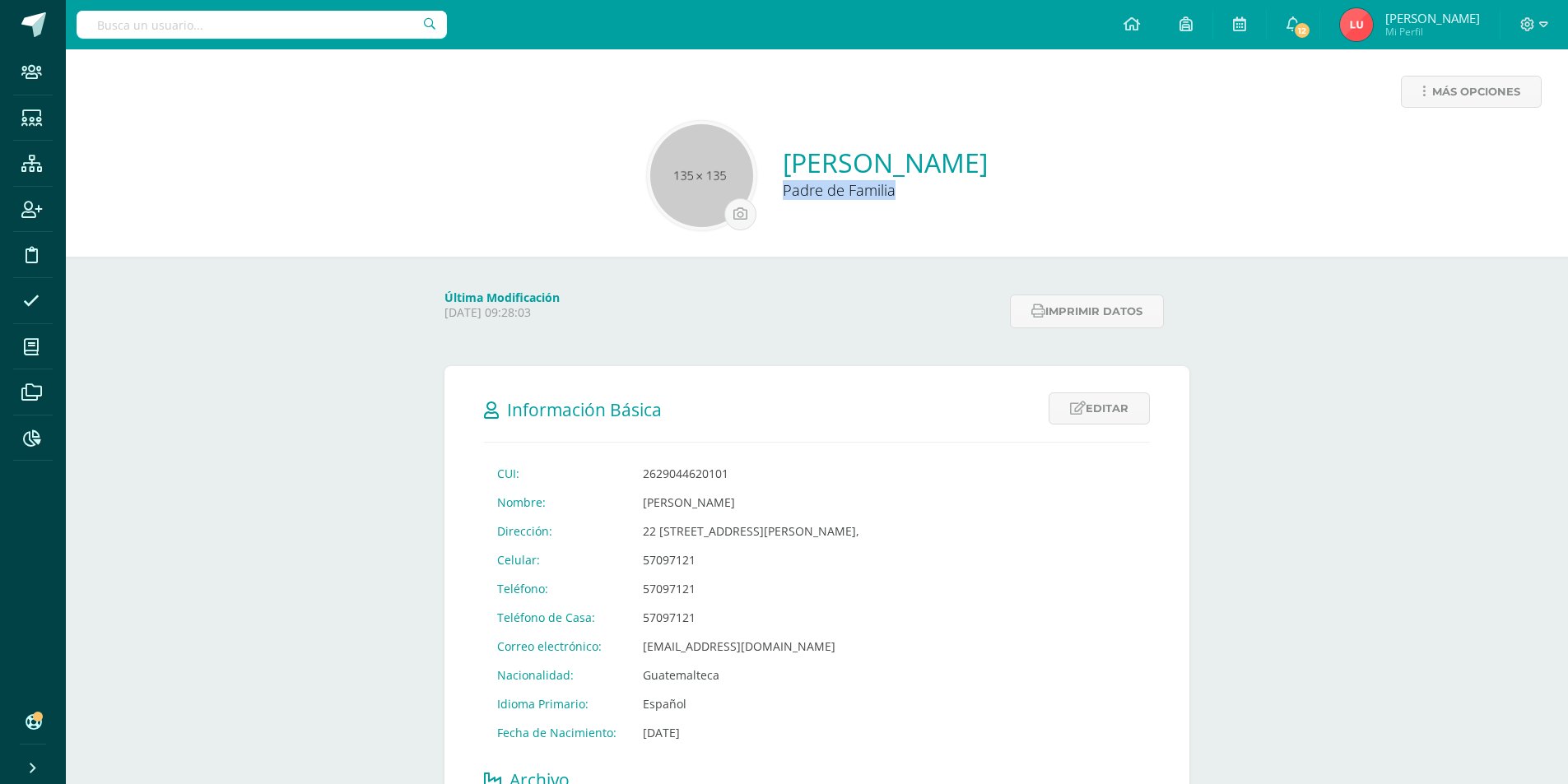
copy div "Mayra Izaguirre Padre de Familia"
click at [702, 651] on td "[EMAIL_ADDRESS][DOMAIN_NAME]" at bounding box center [751, 646] width 243 height 28
click at [702, 650] on td "[EMAIL_ADDRESS][DOMAIN_NAME]" at bounding box center [751, 646] width 243 height 28
click at [702, 649] on td "[EMAIL_ADDRESS][DOMAIN_NAME]" at bounding box center [751, 646] width 243 height 28
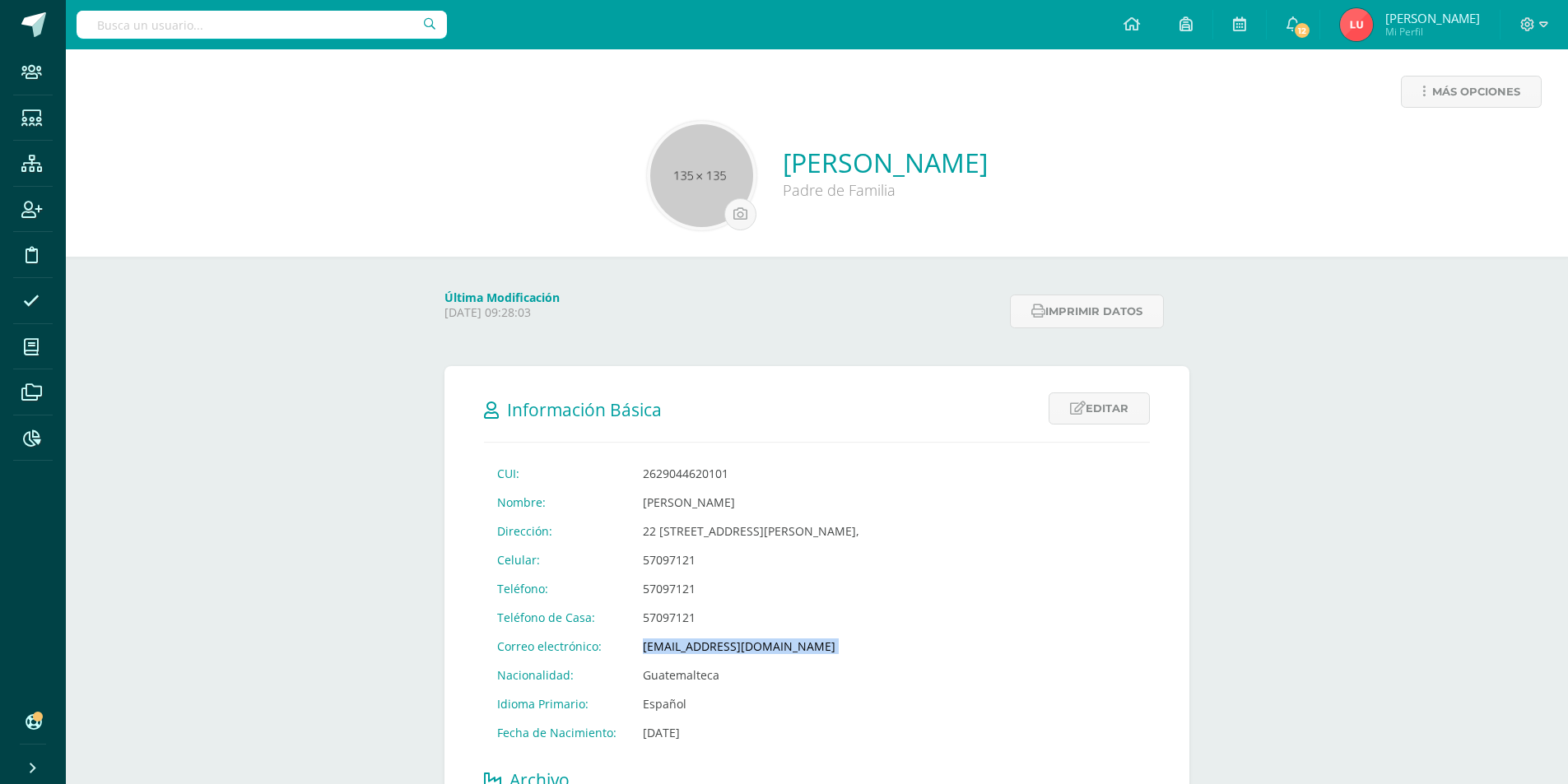
copy td "[EMAIL_ADDRESS][DOMAIN_NAME]"
click at [24, 434] on icon at bounding box center [32, 438] width 18 height 17
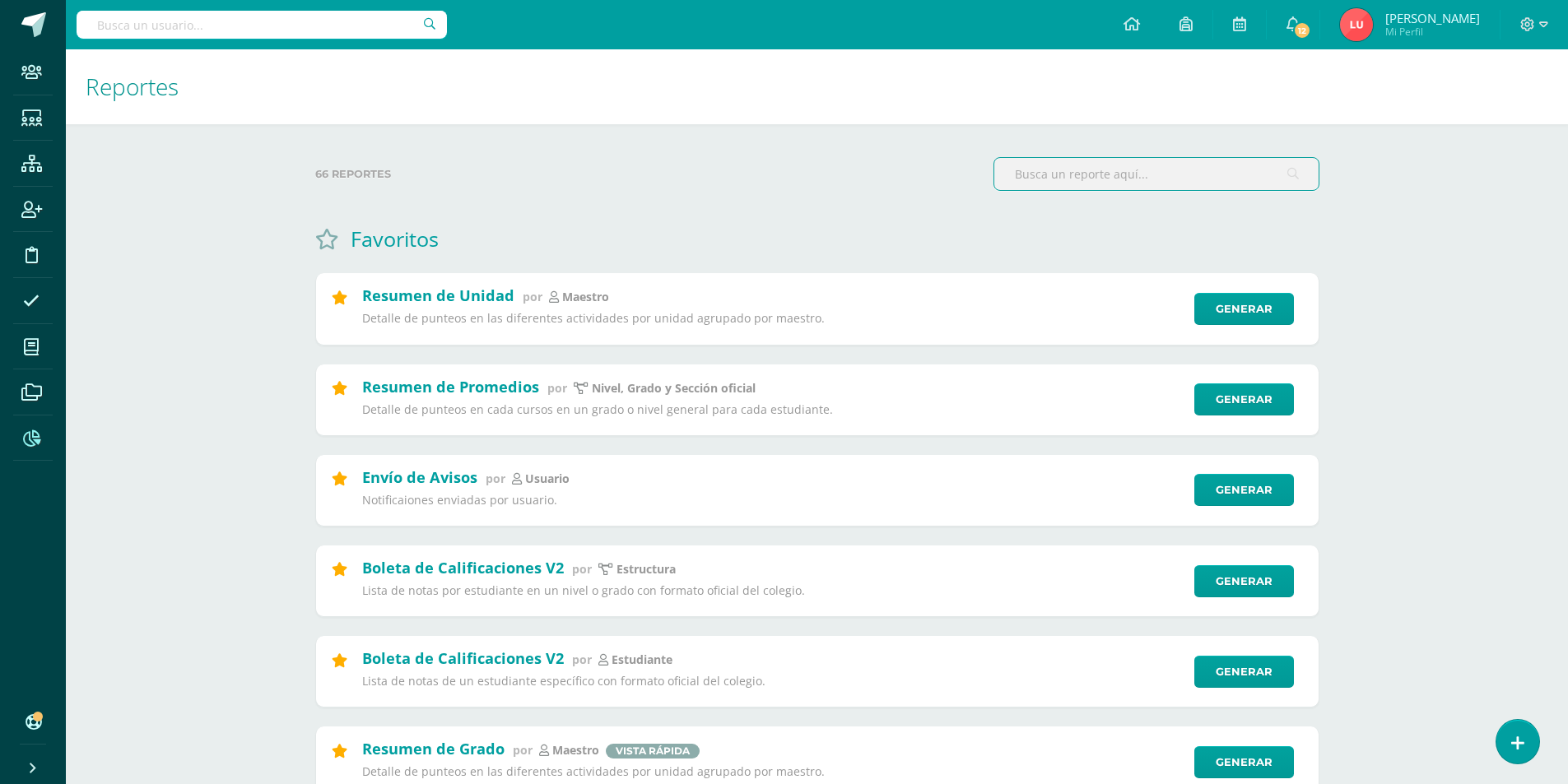
click at [1041, 182] on input "text" at bounding box center [1156, 174] width 324 height 32
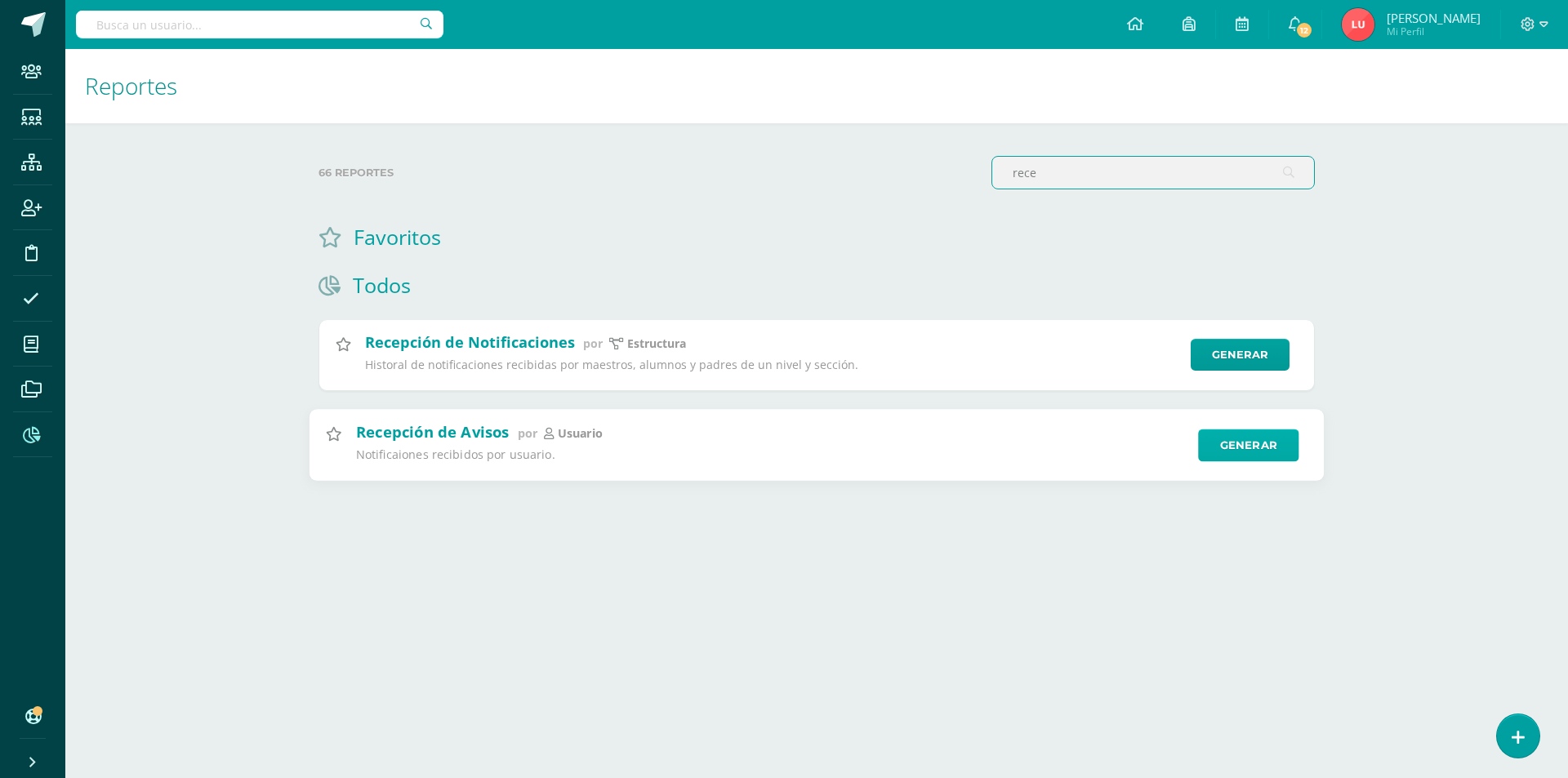
type input "rece"
click at [1234, 444] on link "Generar" at bounding box center [1248, 444] width 100 height 32
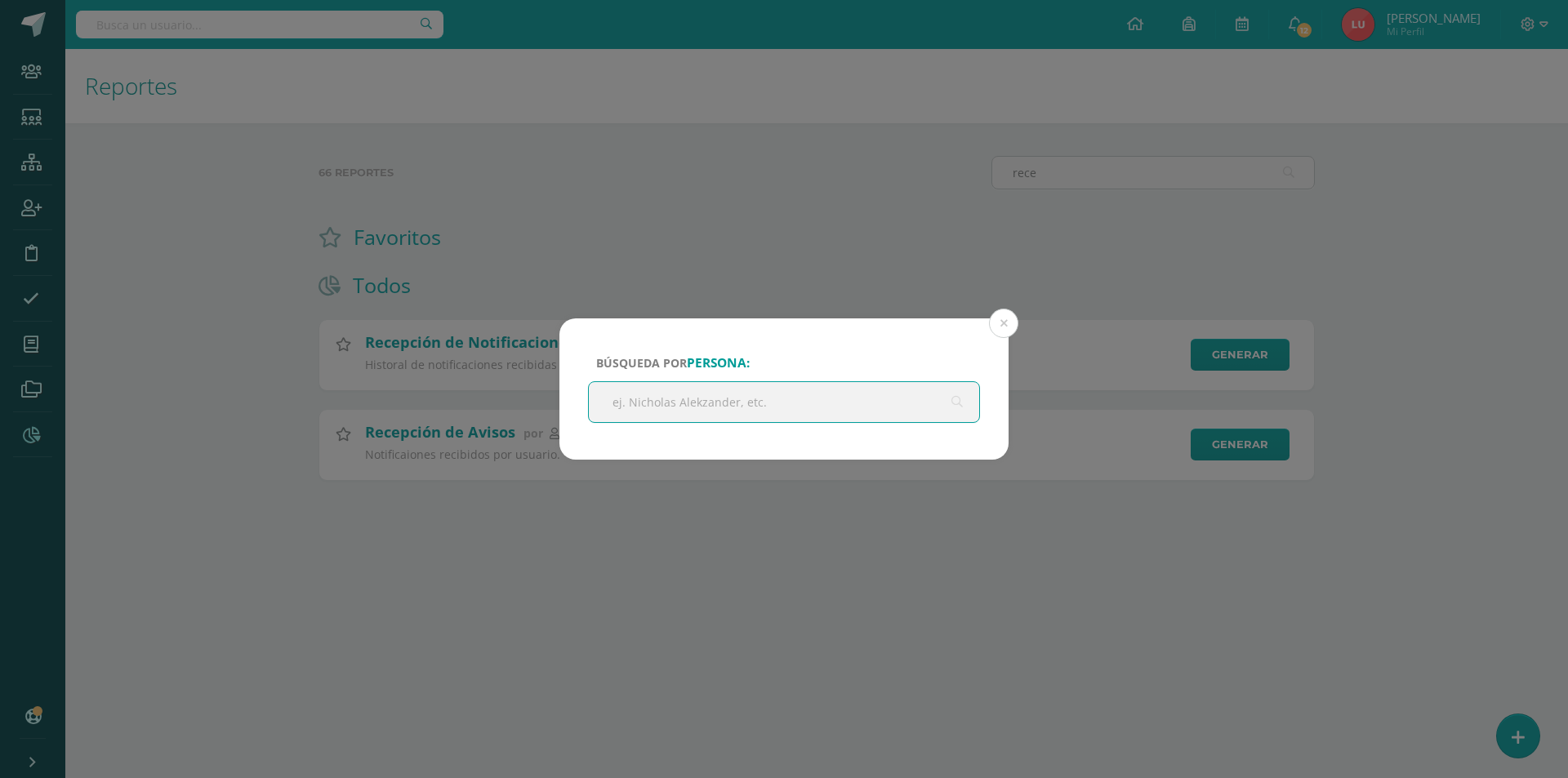
paste input "[EMAIL_ADDRESS][DOMAIN_NAME]"
type input "[EMAIL_ADDRESS][DOMAIN_NAME]"
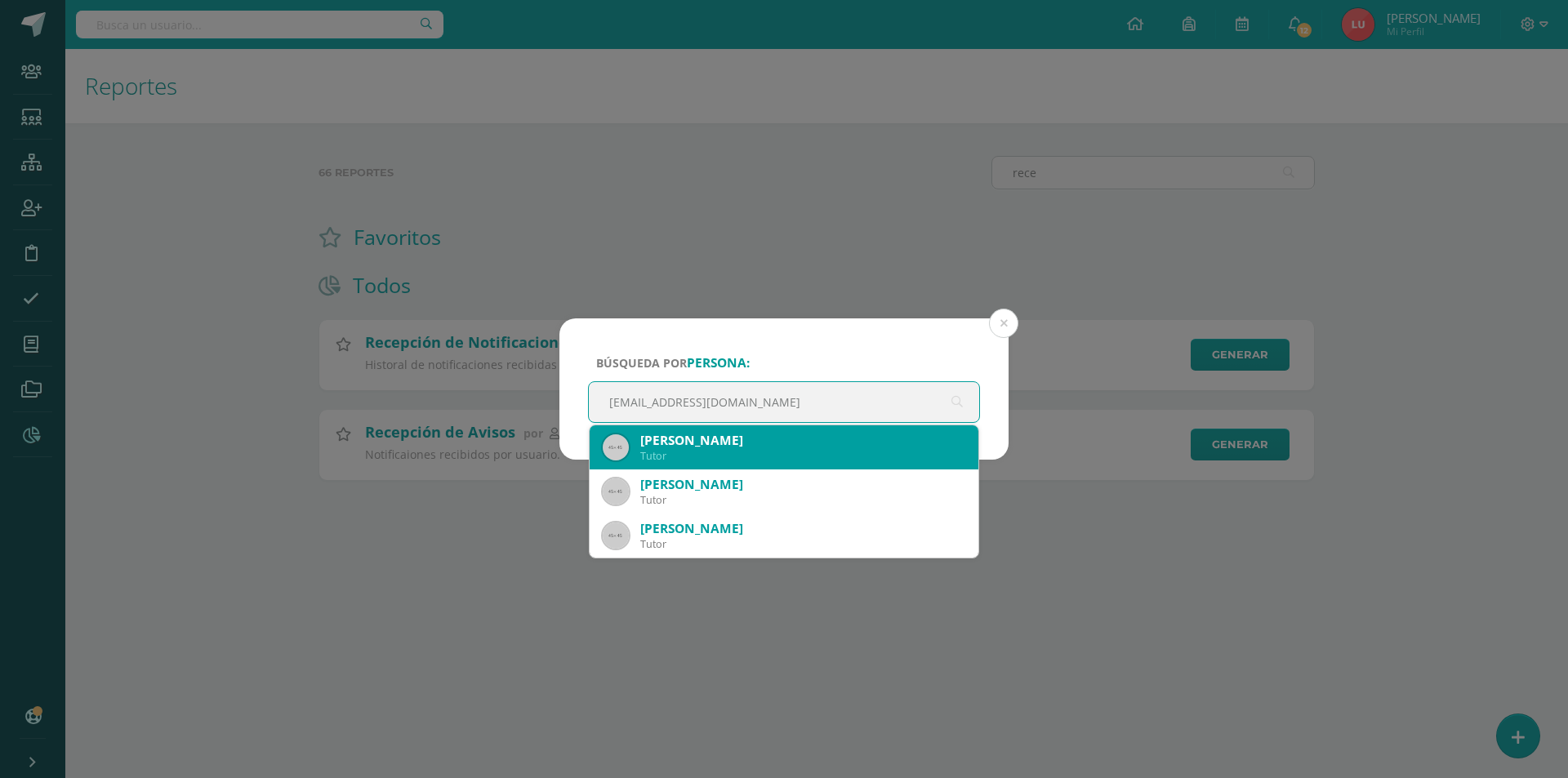
click at [802, 443] on div "[PERSON_NAME]" at bounding box center [802, 440] width 325 height 17
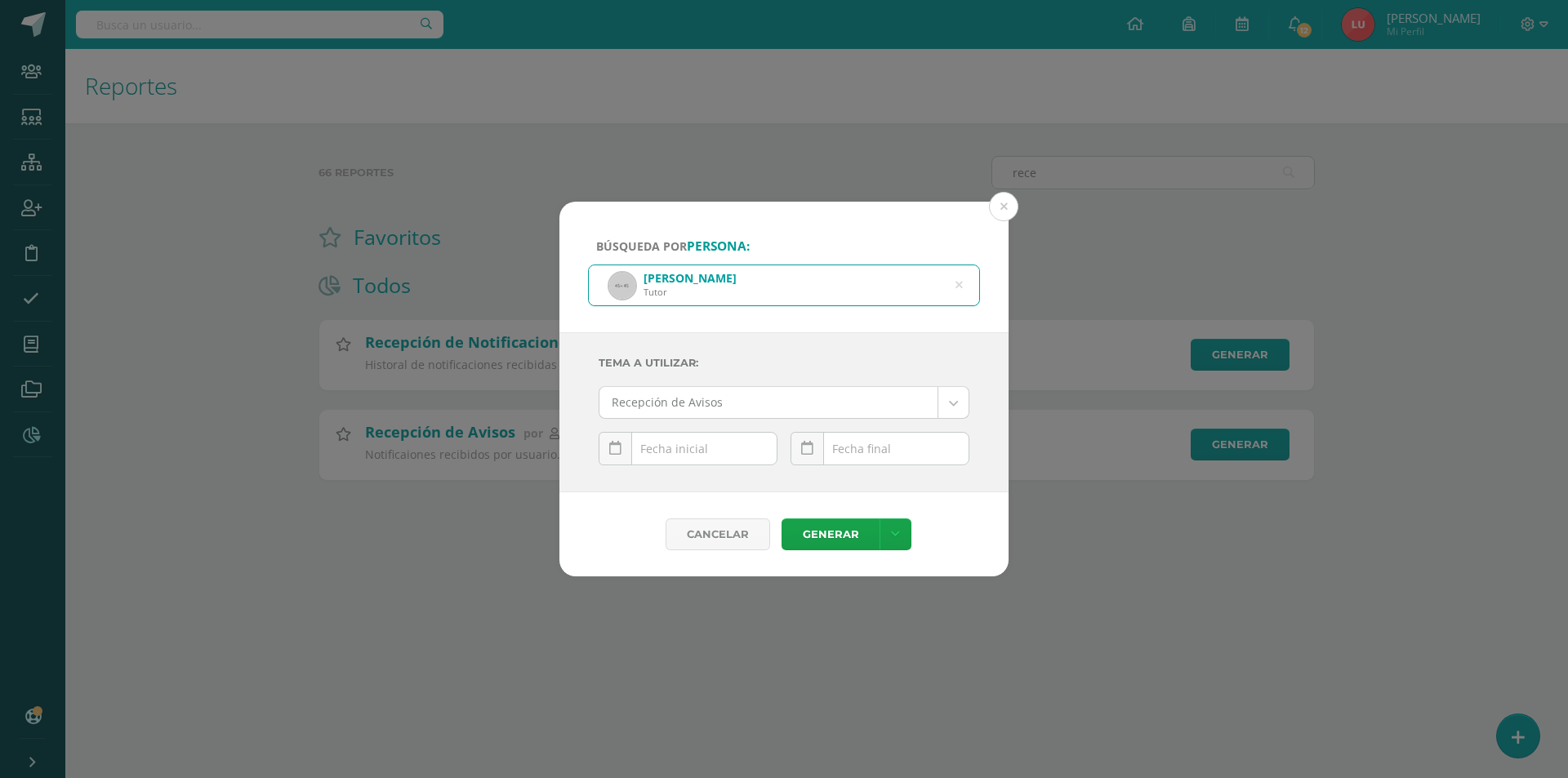
drag, startPoint x: 716, startPoint y: 428, endPoint x: 688, endPoint y: 447, distance: 33.8
click at [714, 429] on div "Tema a Utilizar: Recepción de Avisos --------- Recepción de Avisos October, 202…" at bounding box center [784, 412] width 370 height 132
click at [592, 457] on div "October, 2025 Mo Tu We Th Fr Sa Su 29 30 1 2 3 4 5 6 7 8 9 10 11 12 13 14 15 16…" at bounding box center [688, 455] width 192 height 46
click at [625, 449] on link at bounding box center [615, 448] width 33 height 33
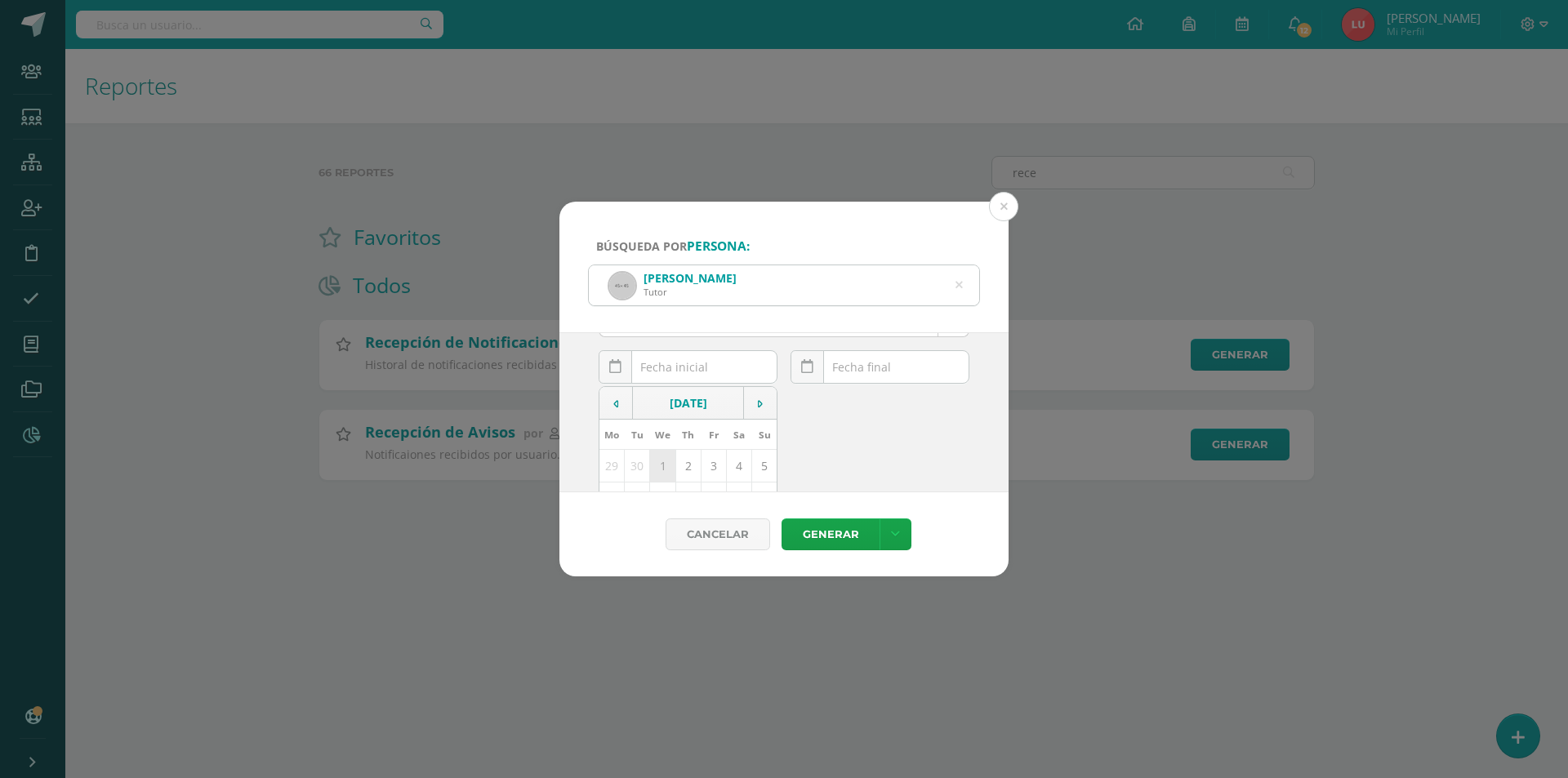
click at [659, 462] on td "1" at bounding box center [663, 466] width 25 height 32
type input "2025-10-01"
click at [860, 450] on div "October, 2025 Mo Tu We Th Fr Sa Su 29 30 1 2 3 4 5 6 7 8 9 10 11 12 13 14 15 16…" at bounding box center [880, 455] width 179 height 46
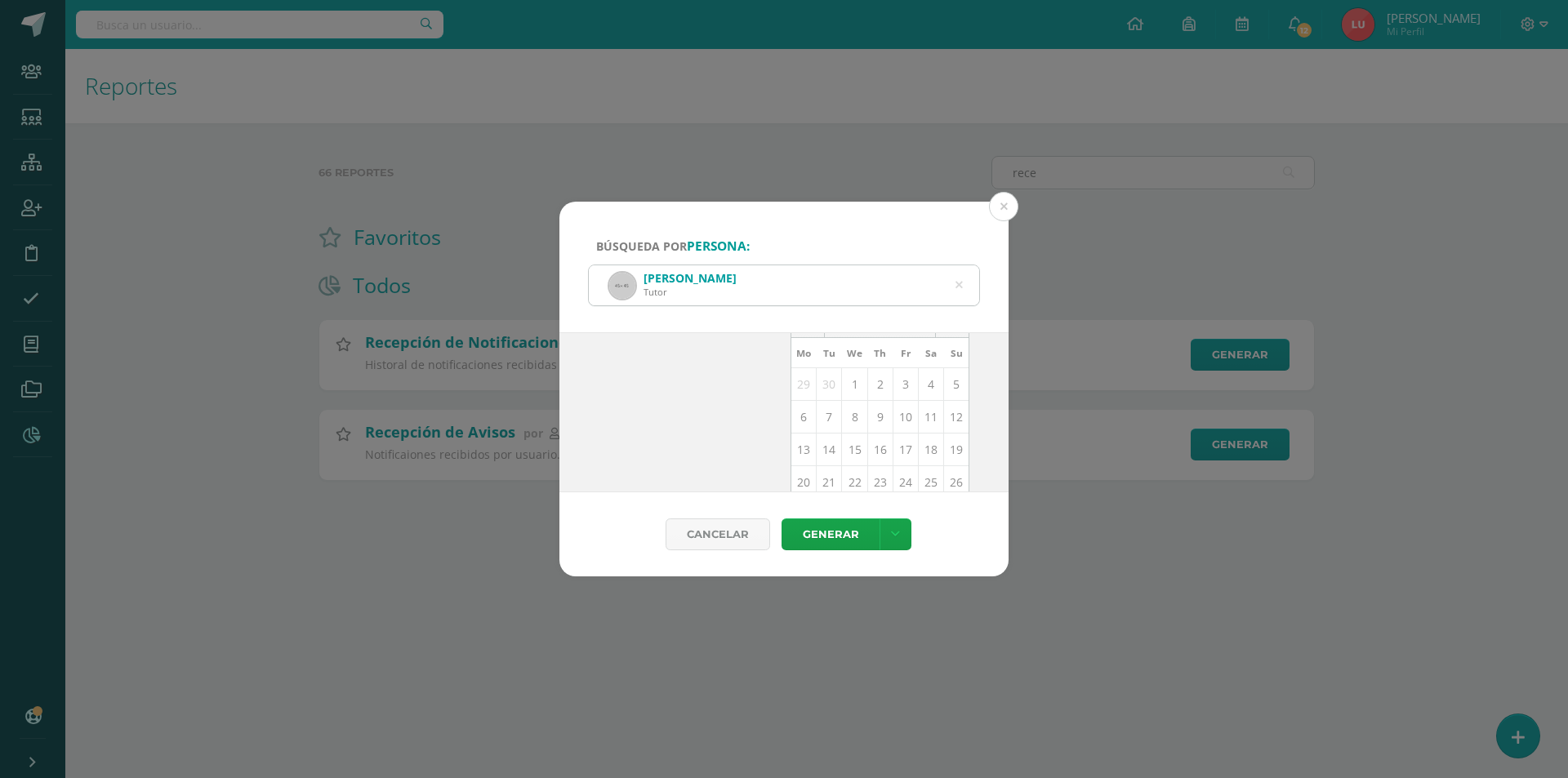
click at [826, 450] on td "14" at bounding box center [829, 449] width 25 height 32
type input "2025-10-14"
click at [816, 540] on link "Generar" at bounding box center [831, 534] width 98 height 32
click at [755, 449] on div "2025-10-01 October, 2025 Mo Tu We Th Fr Sa Su 29 30 1 2 3 4 5 6 7 8 9 10 11 12 …" at bounding box center [688, 455] width 179 height 46
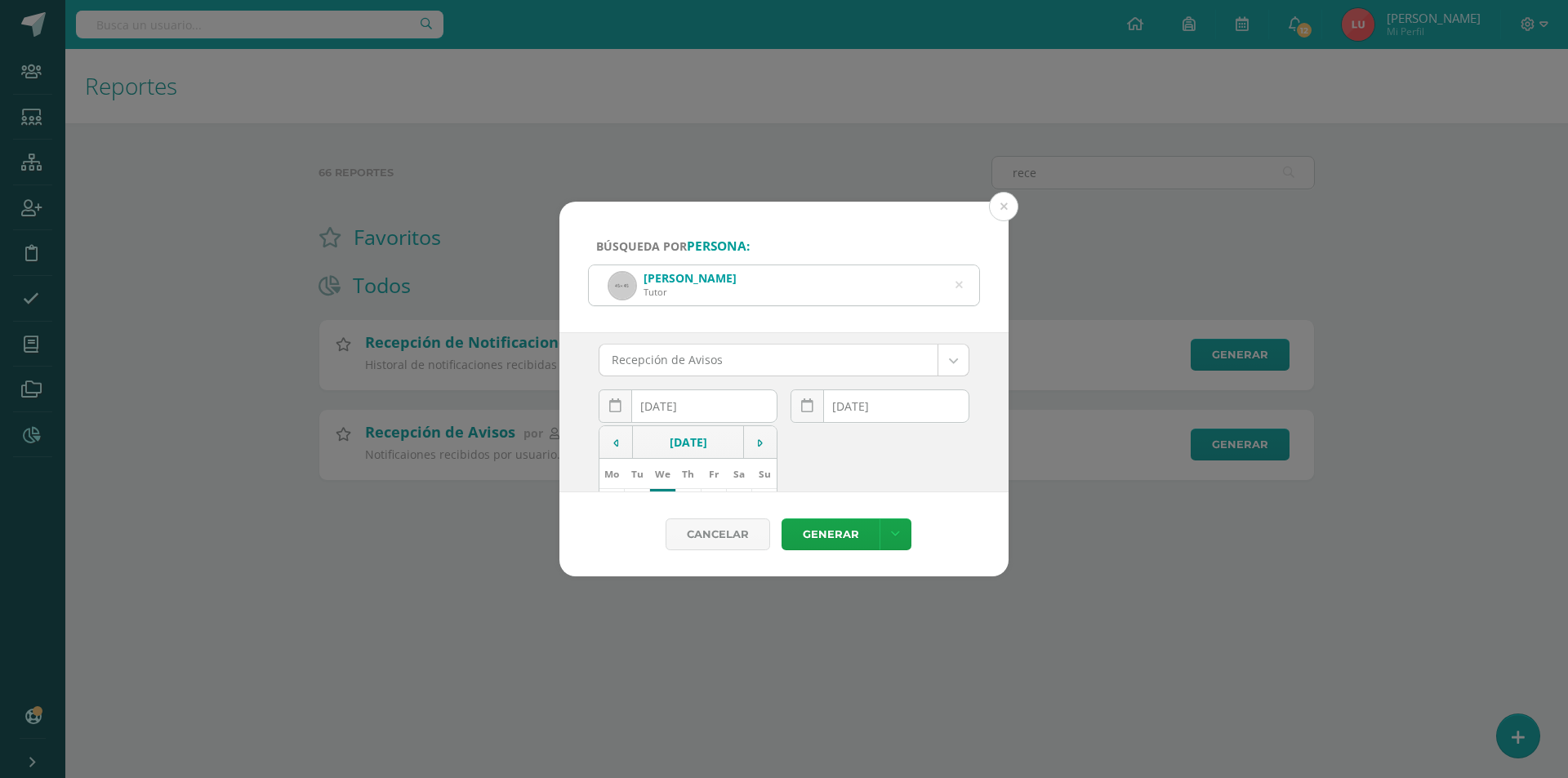
scroll to position [81, 0]
click at [618, 404] on icon at bounding box center [616, 404] width 5 height 12
click at [617, 462] on td "1" at bounding box center [612, 466] width 25 height 32
type input "2025-09-01"
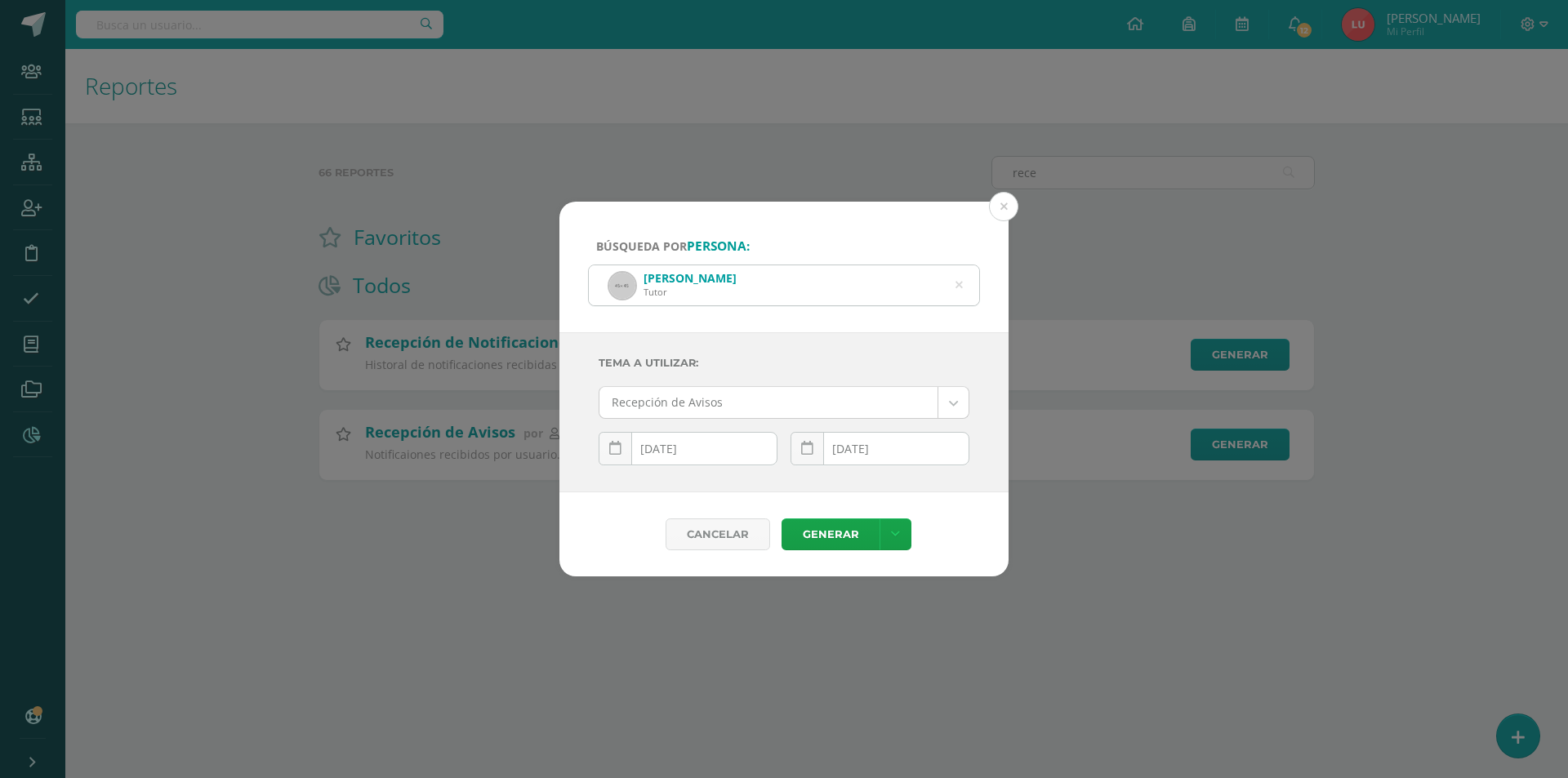
click at [817, 449] on link at bounding box center [807, 448] width 33 height 33
click at [806, 409] on icon at bounding box center [808, 404] width 5 height 12
click at [826, 438] on td "30" at bounding box center [829, 440] width 25 height 32
type input "2025-09-30"
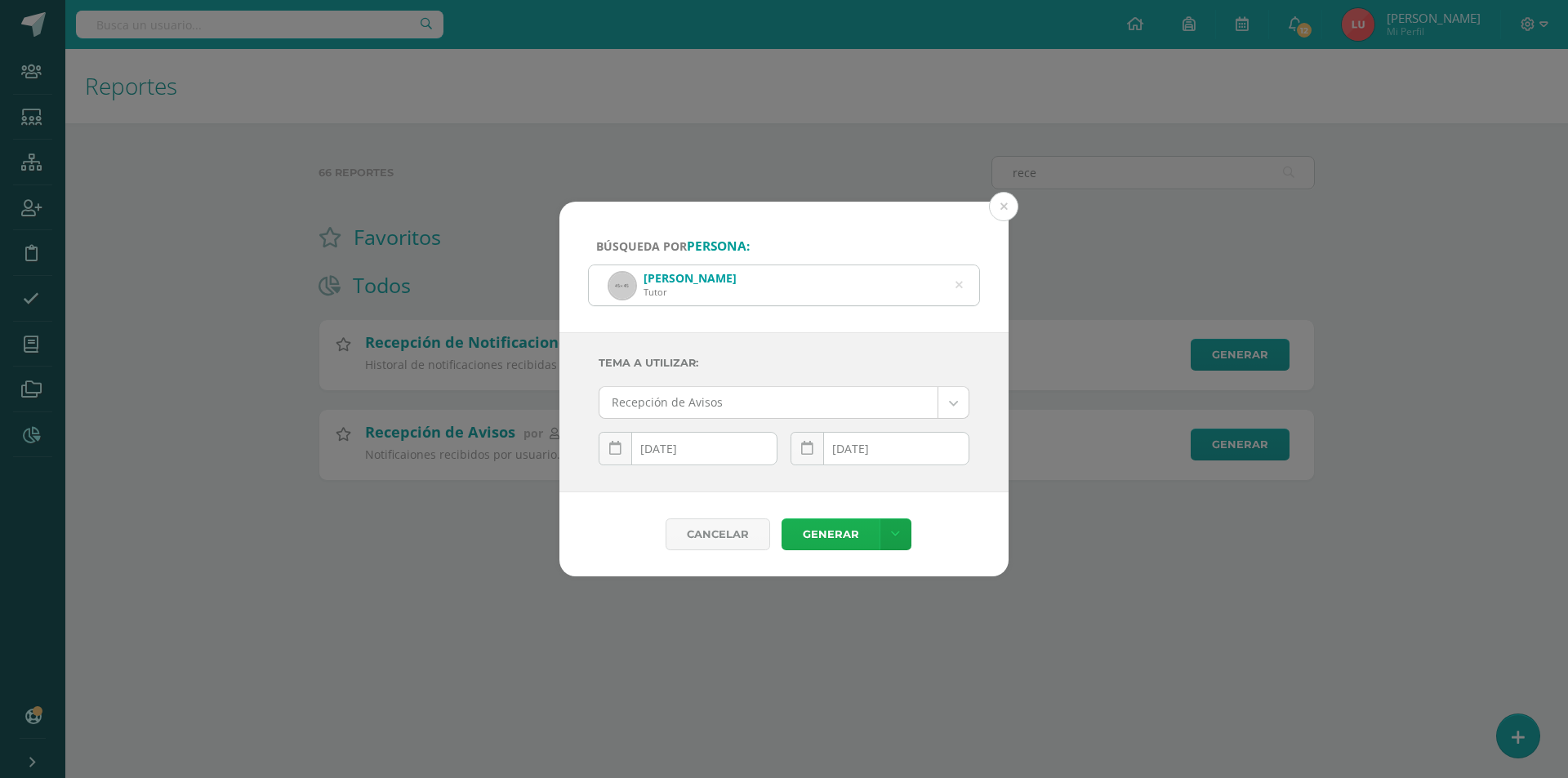
scroll to position [0, 0]
click at [818, 544] on link "Generar" at bounding box center [831, 534] width 98 height 32
click at [210, 18] on div "Búsqueda por persona: Mayra Izaguirre Tutor melizabal@gmail.com Tema a Utilizar…" at bounding box center [784, 389] width 1568 height 778
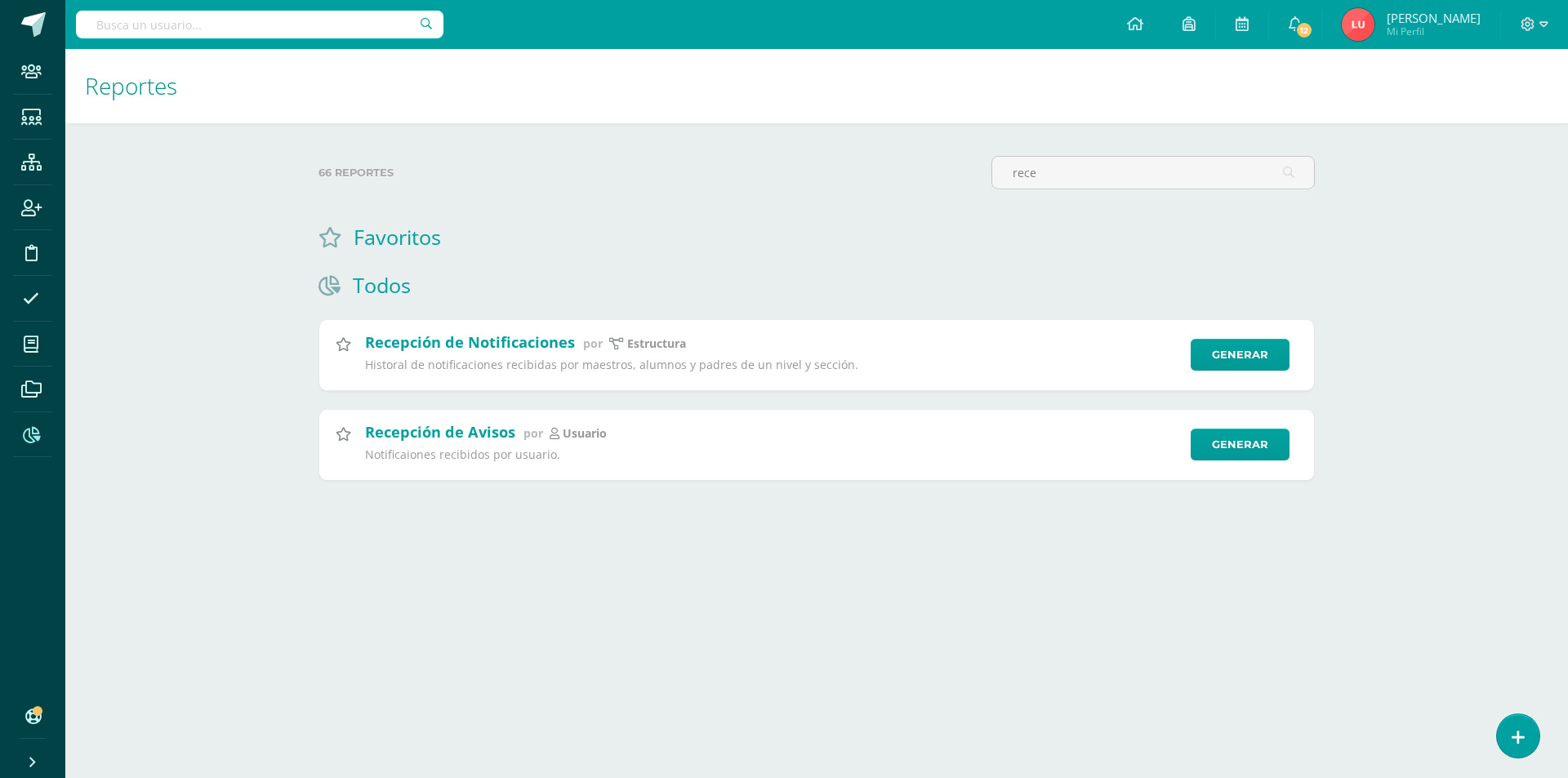
click at [204, 31] on div "Búsqueda por persona: Mayra Izaguirre Tutor melizabal@gmail.com Tema a Utilizar…" at bounding box center [784, 389] width 1568 height 778
click at [204, 29] on input "text" at bounding box center [259, 24] width 368 height 27
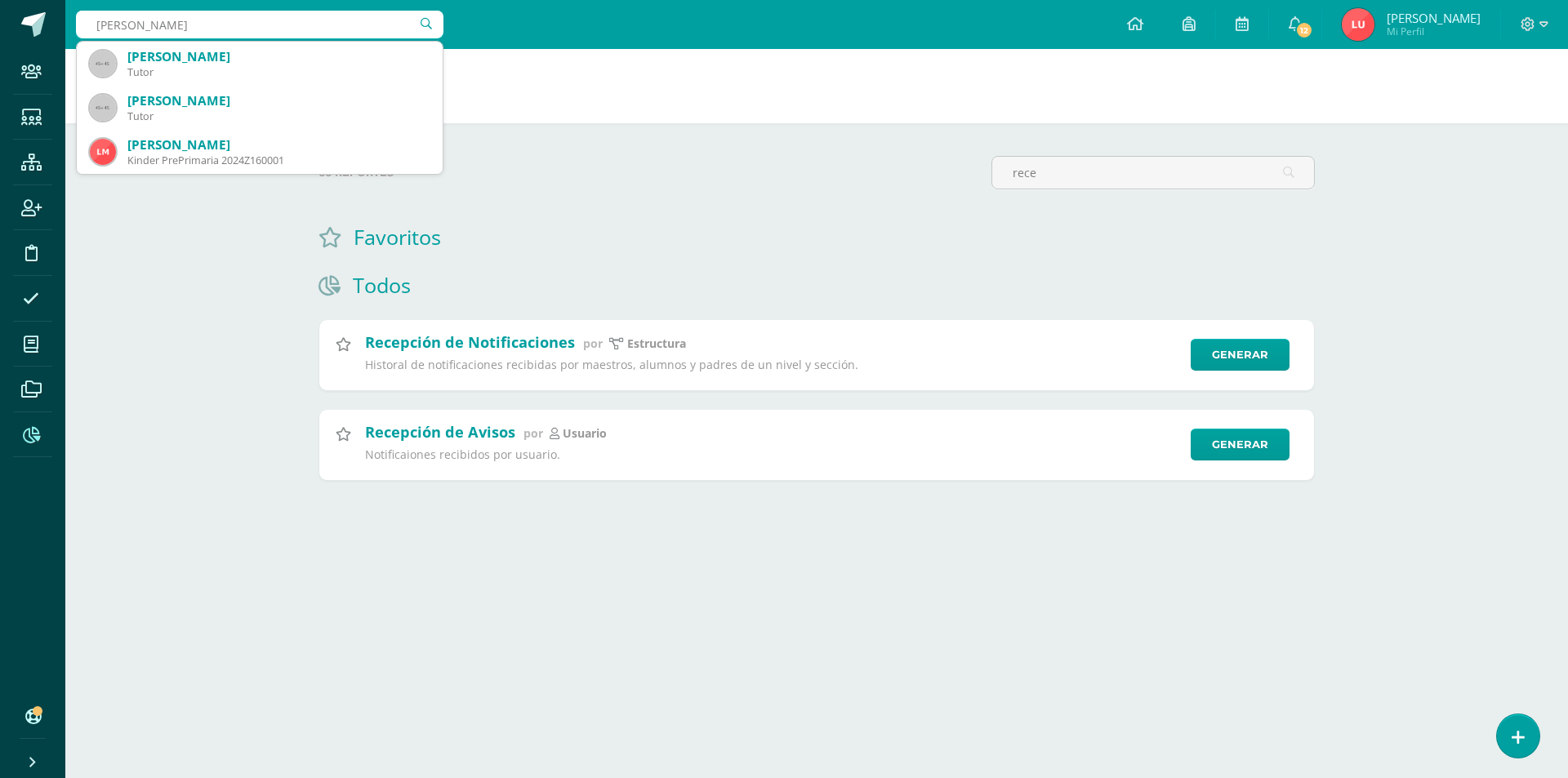
type input "mayra"
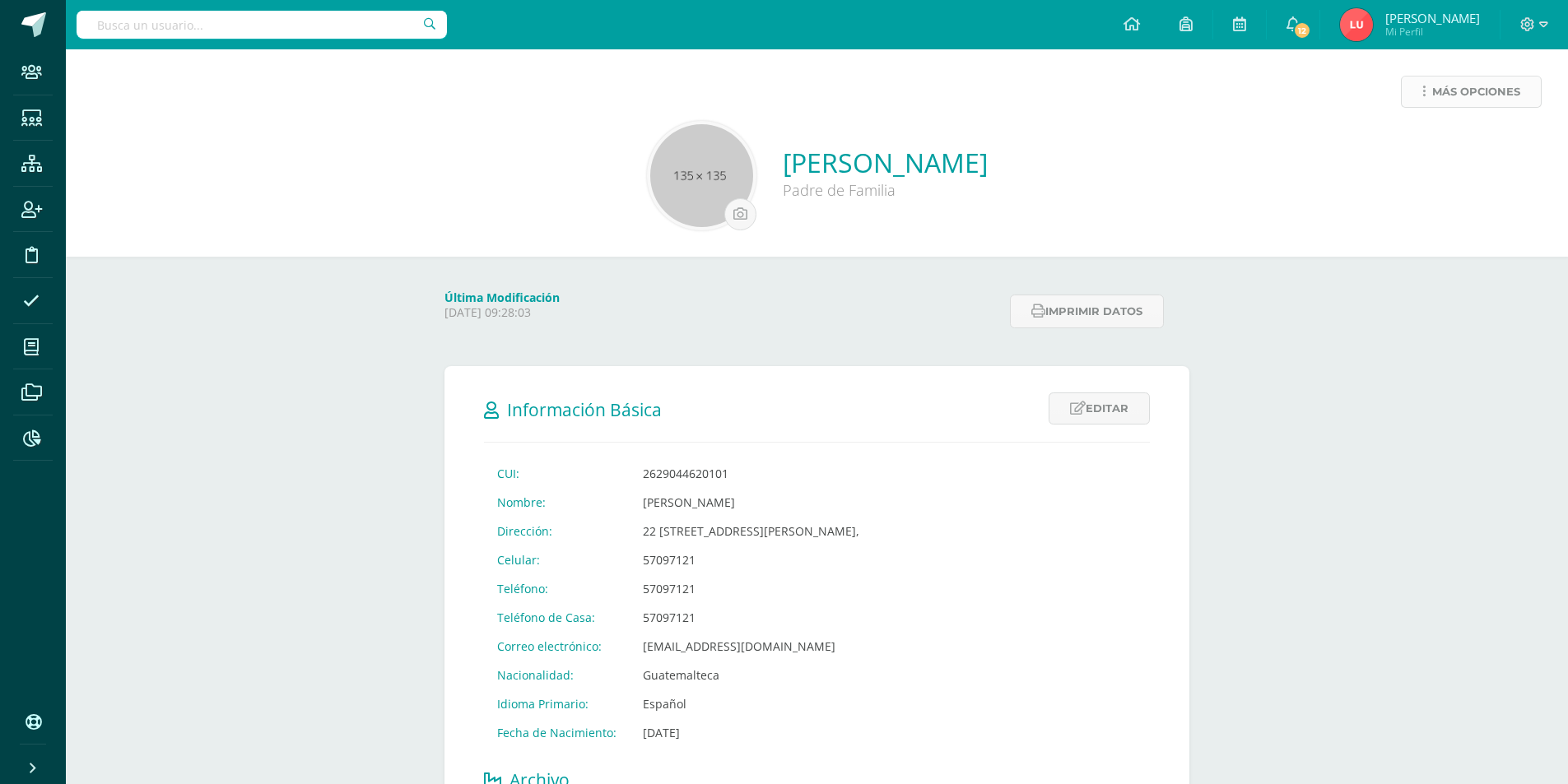
click at [1442, 85] on span "Más opciones" at bounding box center [1476, 91] width 88 height 30
click at [1410, 228] on link "Crear acceso temporal" at bounding box center [1440, 222] width 176 height 25
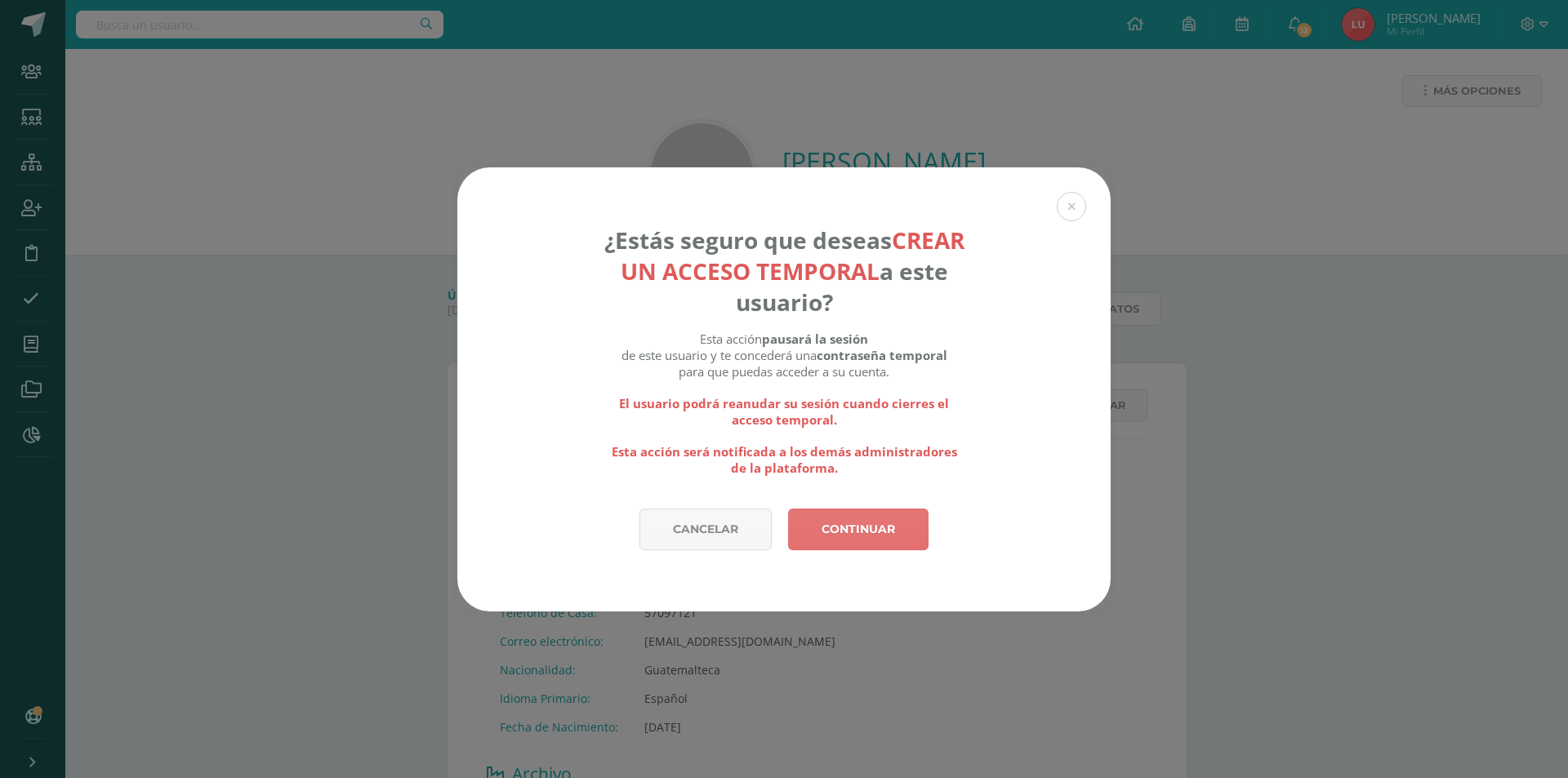
click at [829, 523] on link "Continuar" at bounding box center [858, 530] width 140 height 42
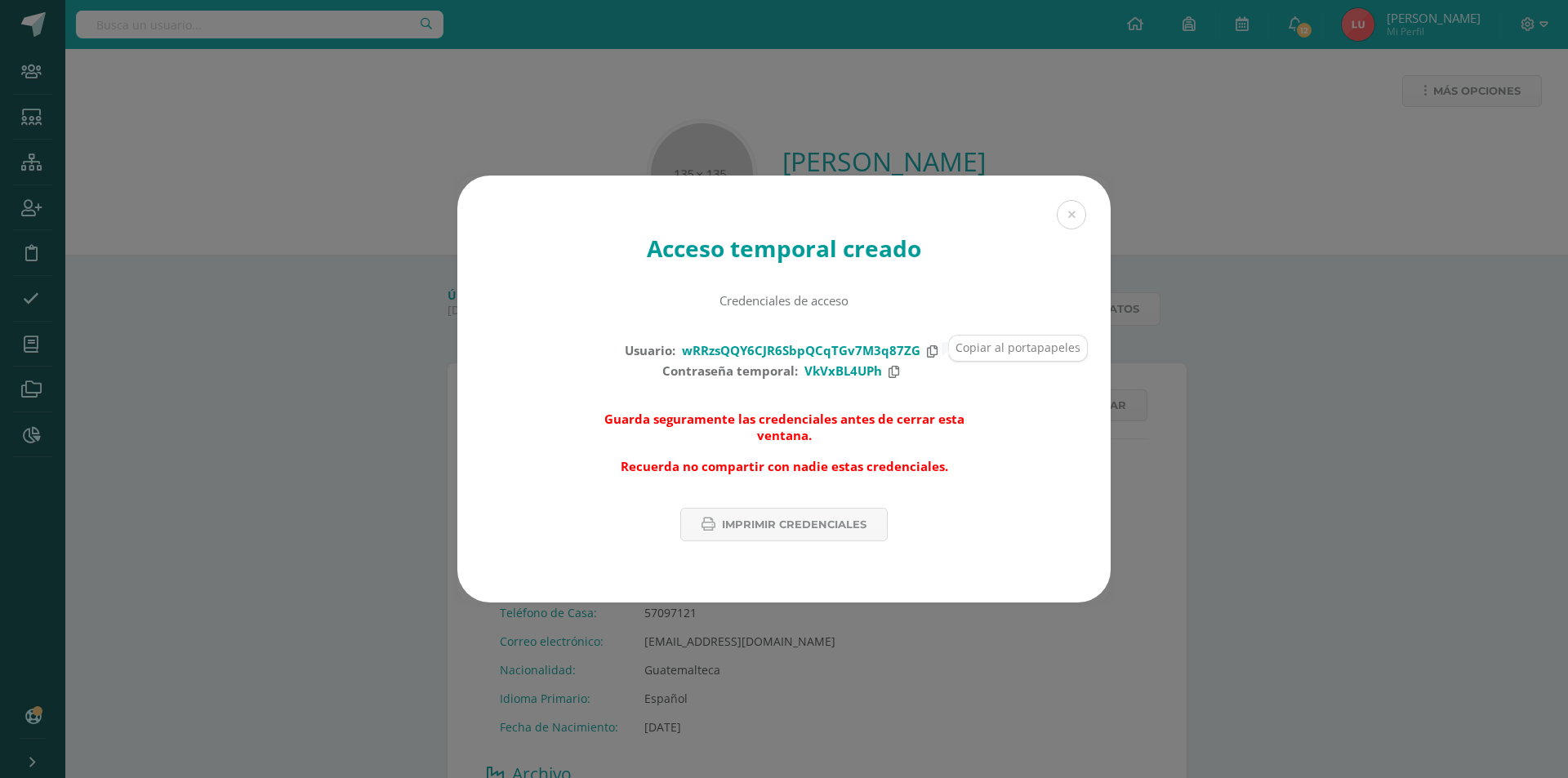
click at [931, 355] on icon at bounding box center [932, 351] width 11 height 12
click at [893, 375] on icon at bounding box center [894, 372] width 11 height 12
click at [1071, 215] on button at bounding box center [1071, 214] width 29 height 29
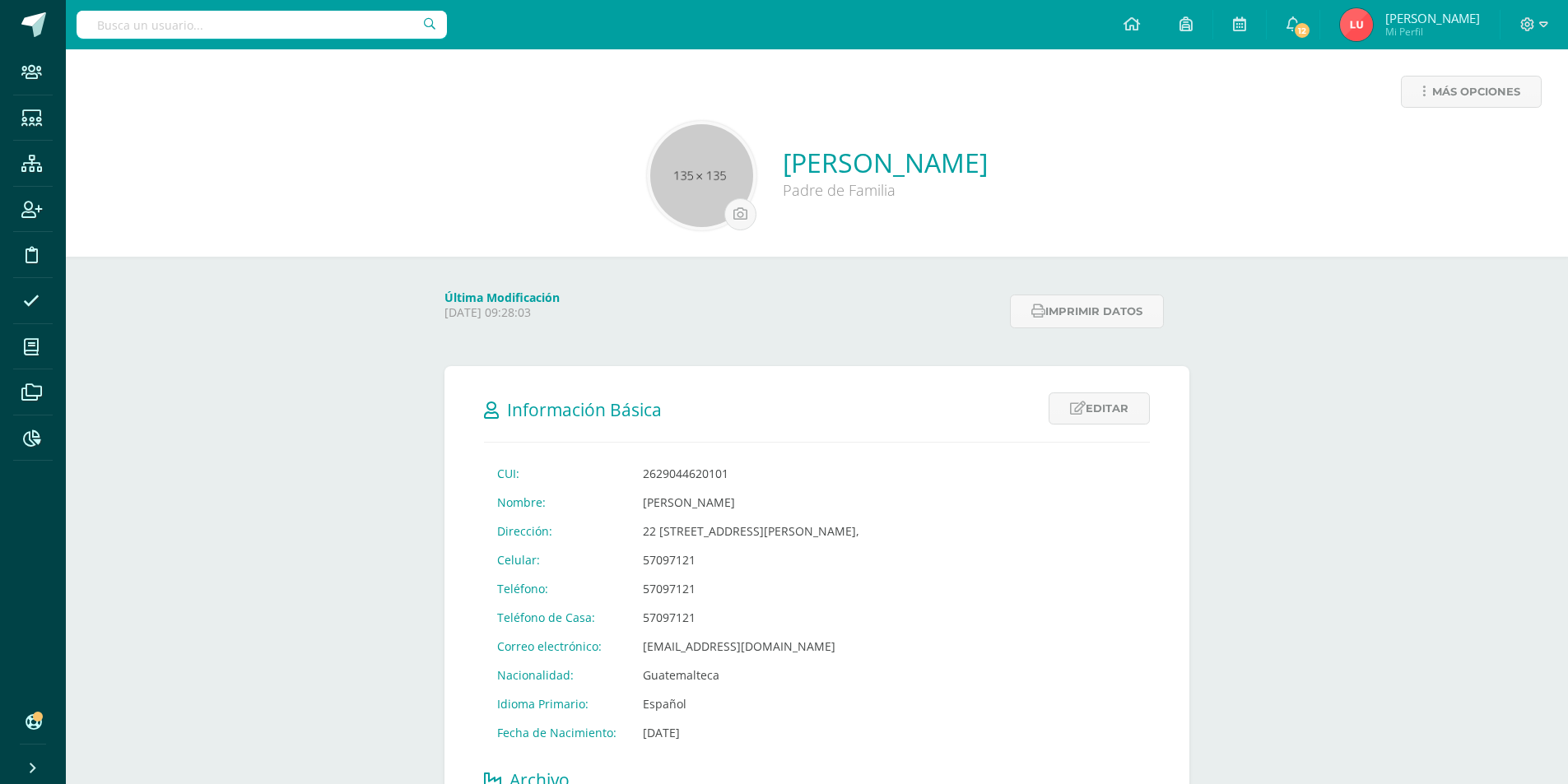
click at [334, 13] on input "text" at bounding box center [261, 24] width 371 height 28
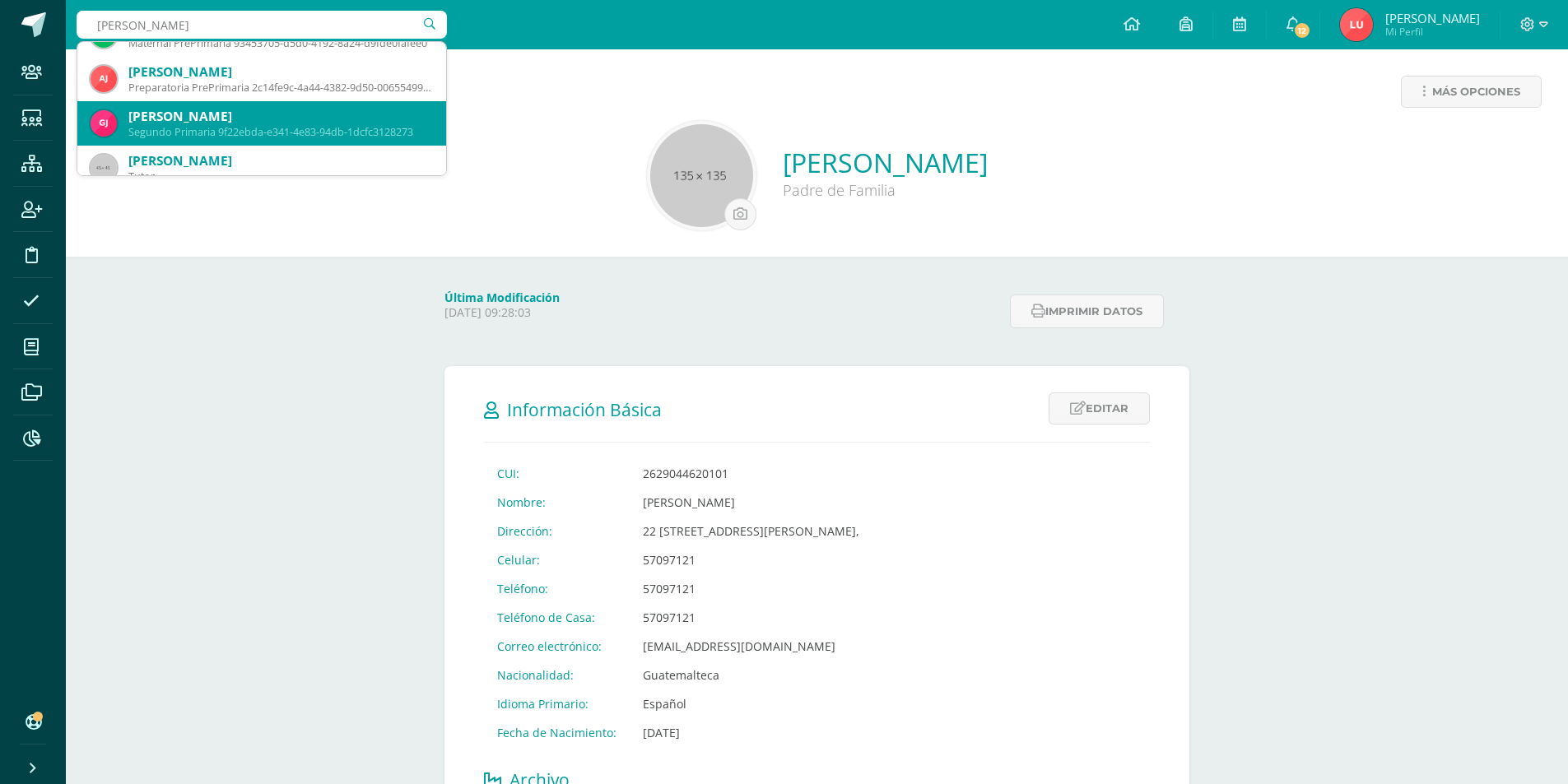
scroll to position [822, 0]
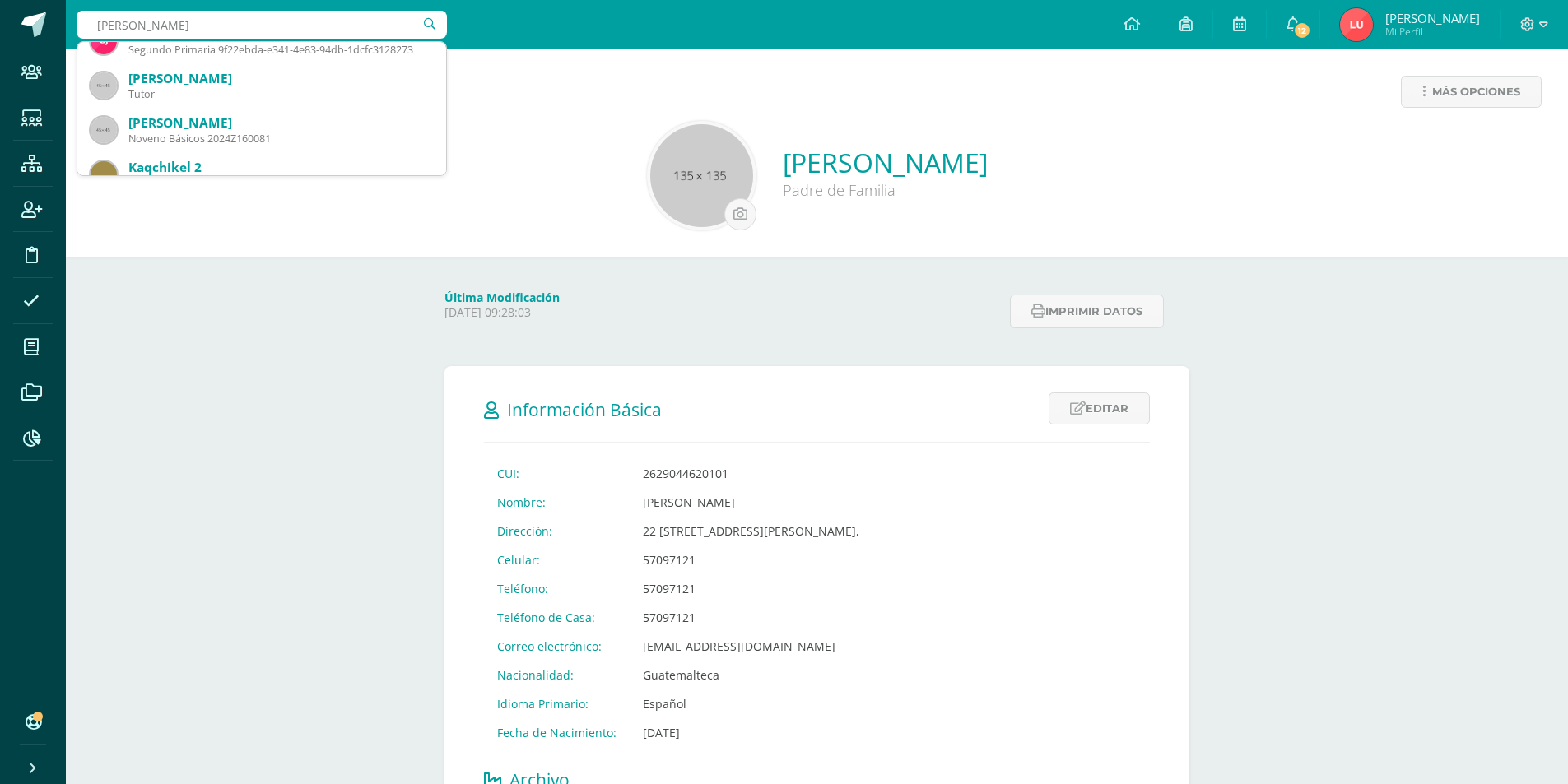
type input "[PERSON_NAME]"
click at [313, 255] on div "Más opciones [PERSON_NAME] Padre de Familia" at bounding box center [817, 153] width 1503 height 208
